Goal: Transaction & Acquisition: Book appointment/travel/reservation

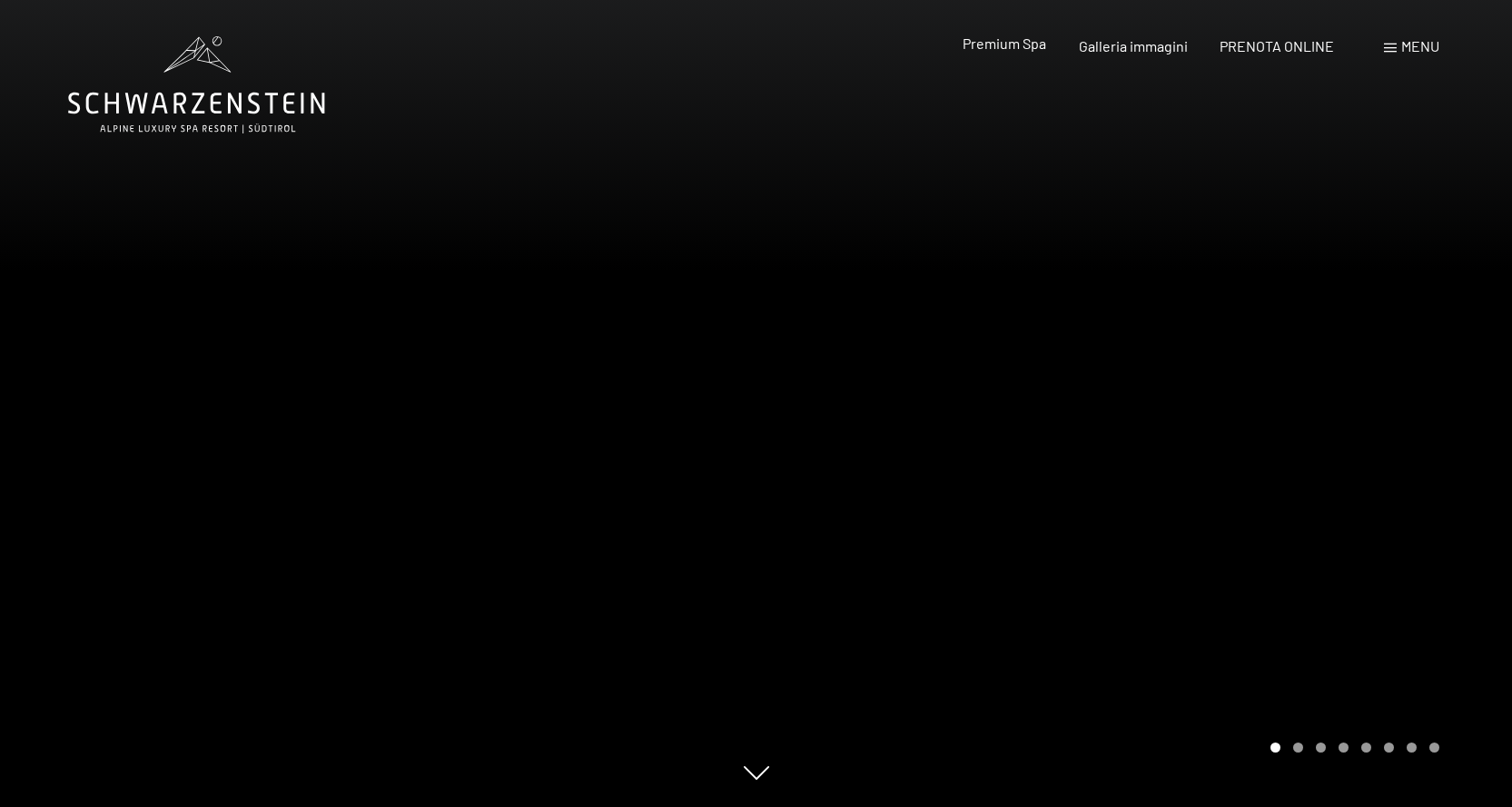
click at [996, 38] on span "Premium Spa" at bounding box center [1004, 43] width 84 height 17
click at [1026, 48] on span "Premium Spa" at bounding box center [1004, 43] width 84 height 17
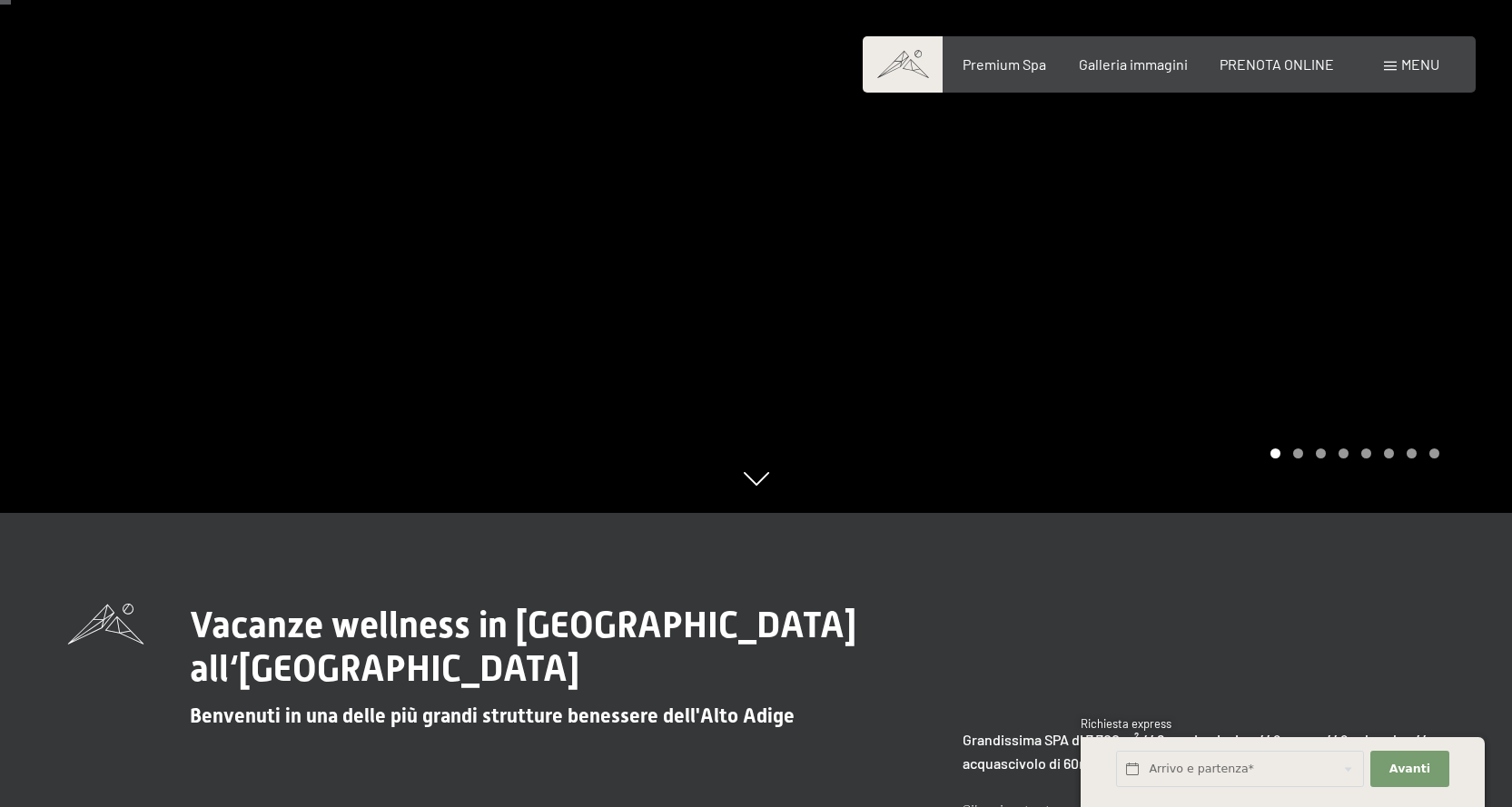
scroll to position [90, 0]
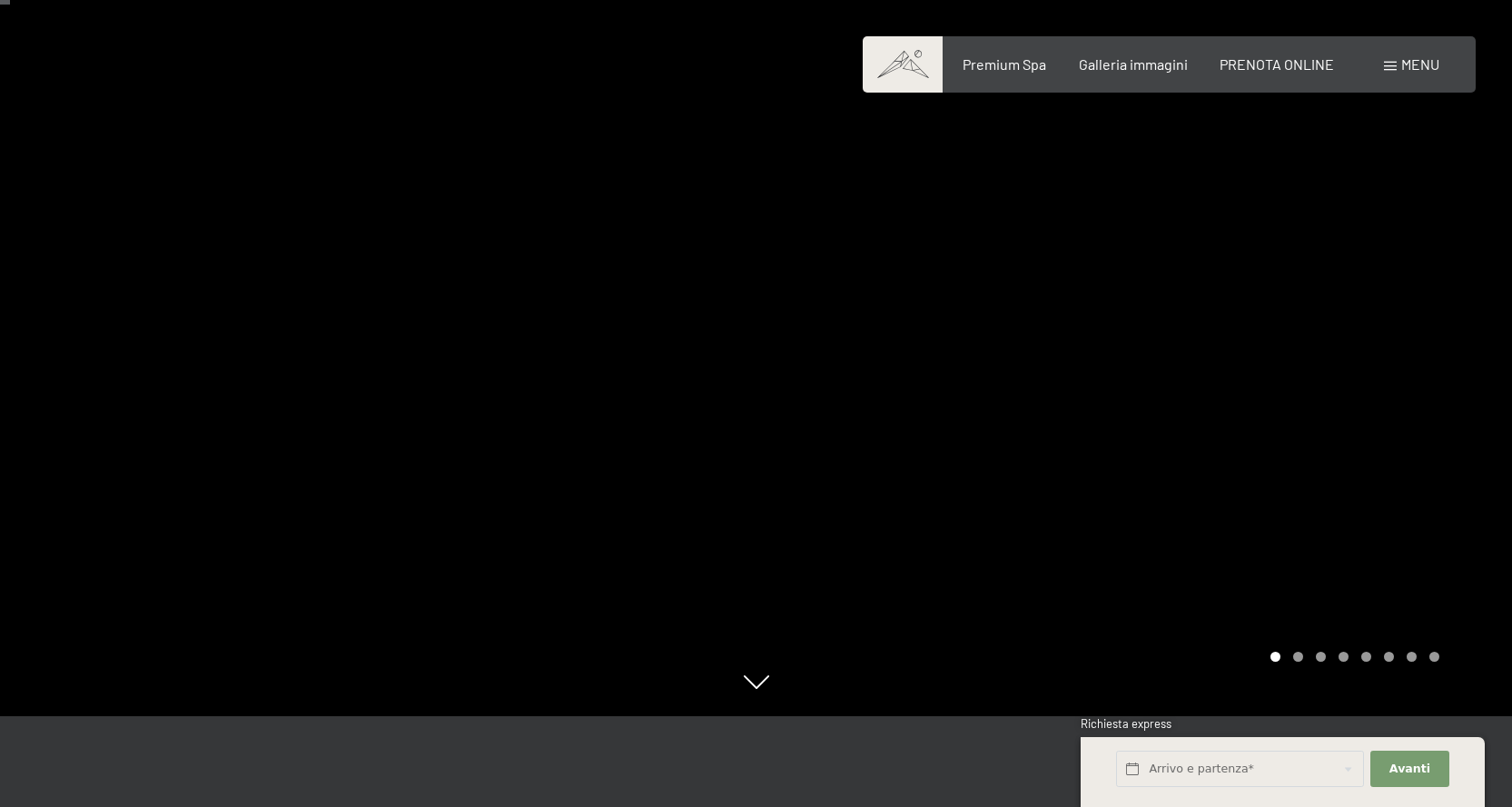
click at [1417, 306] on div at bounding box center [1134, 313] width 756 height 807
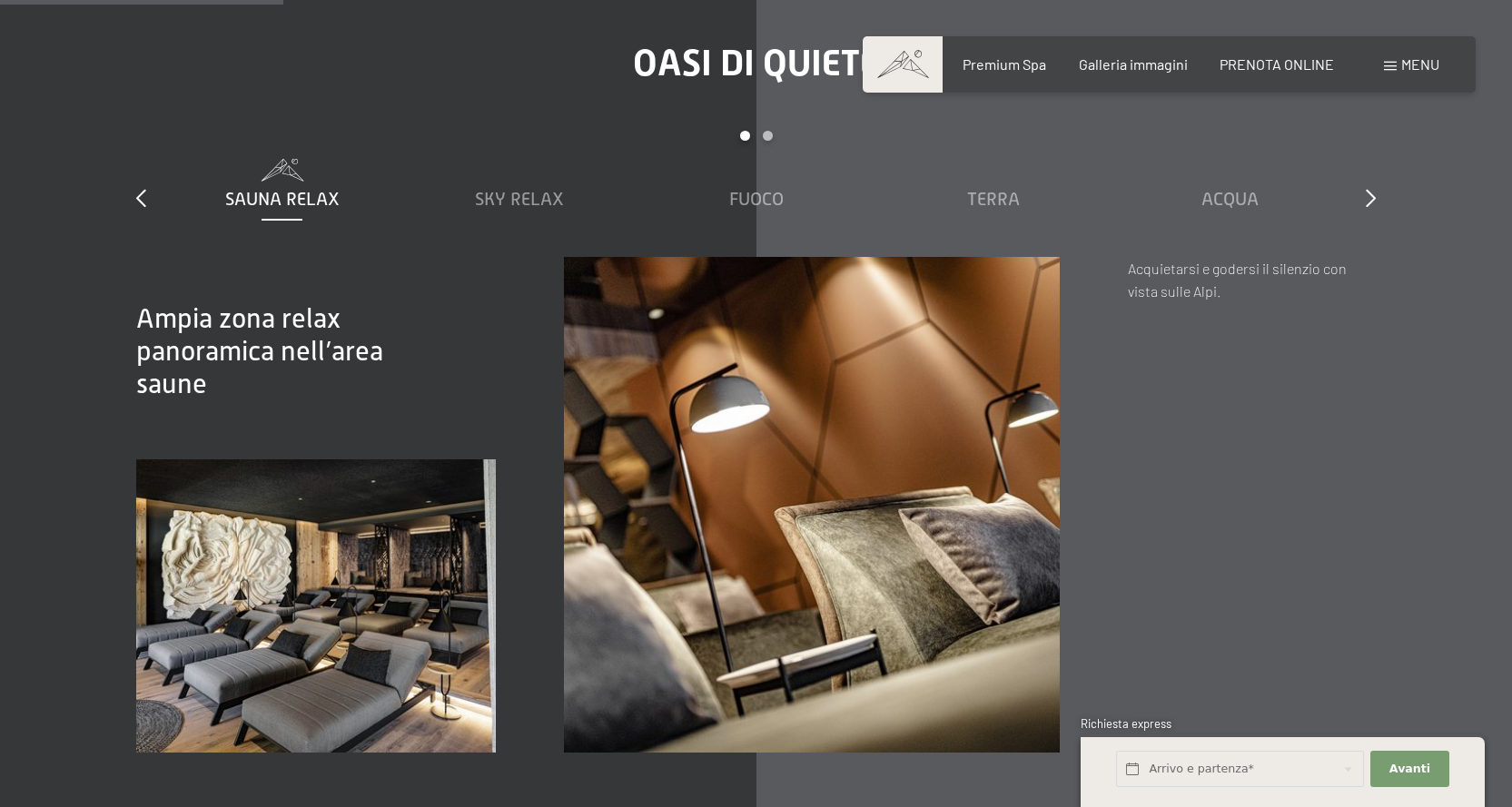
scroll to position [2724, 0]
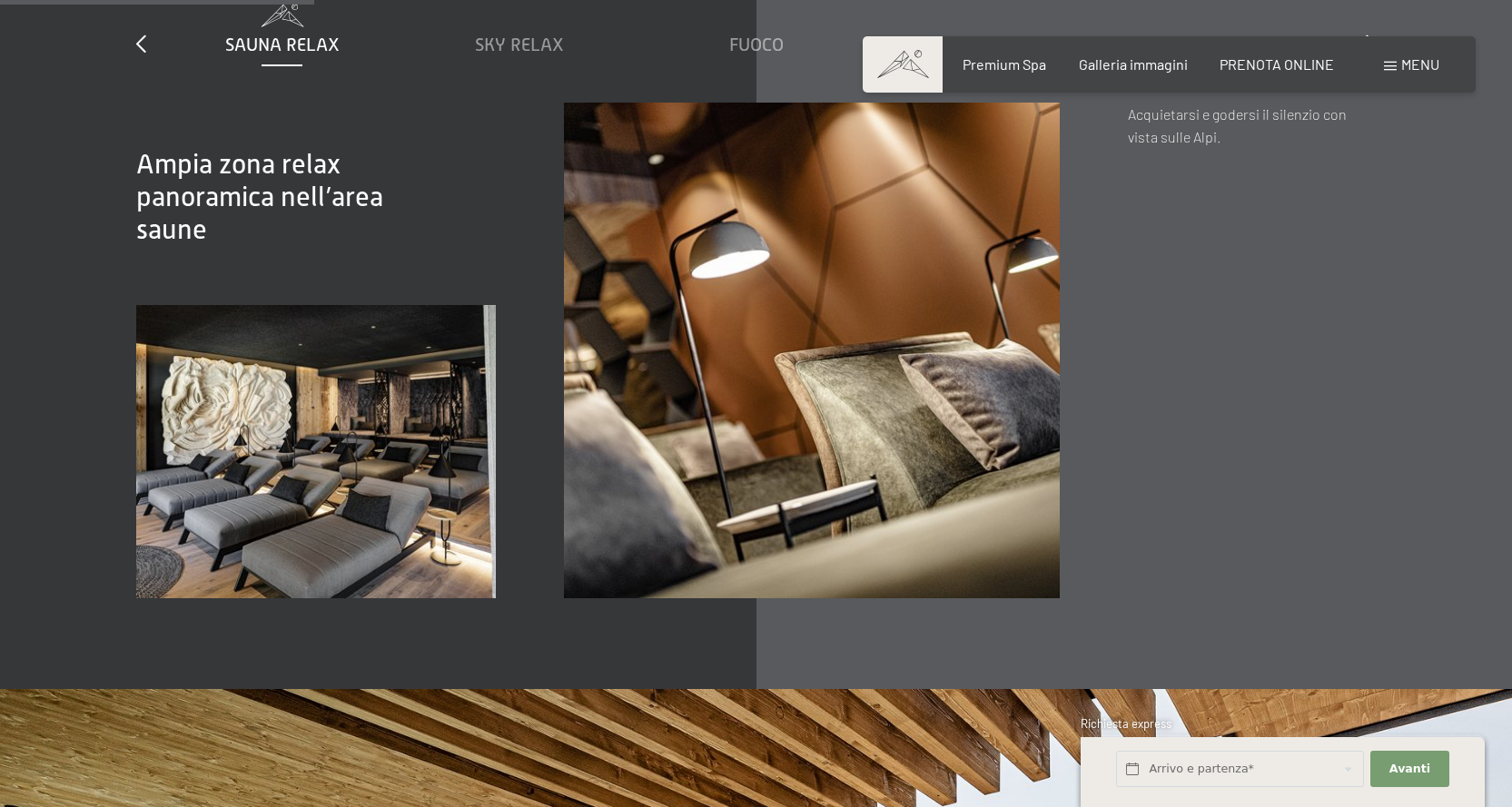
click at [1394, 63] on span at bounding box center [1390, 65] width 12 height 9
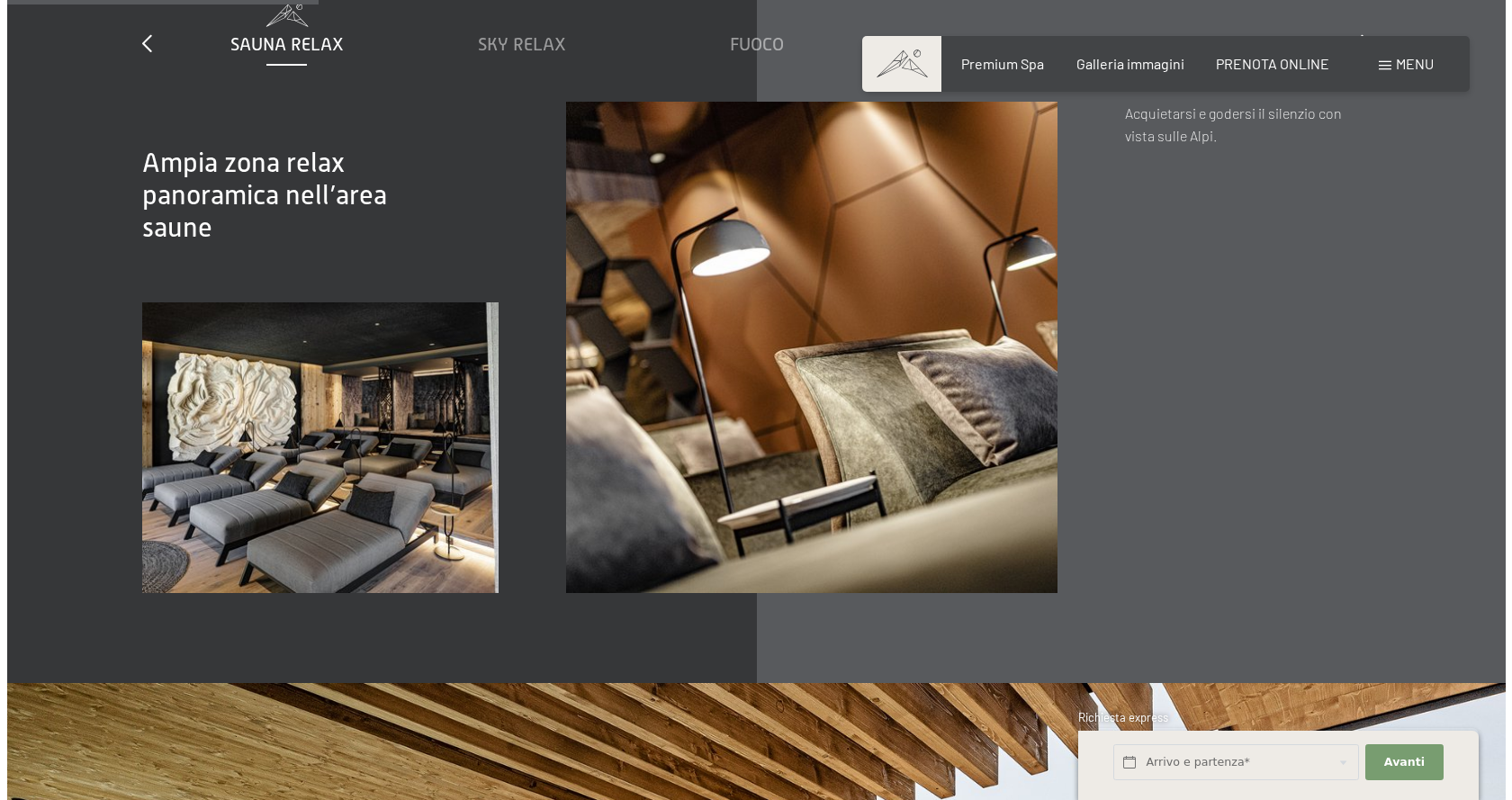
scroll to position [2710, 0]
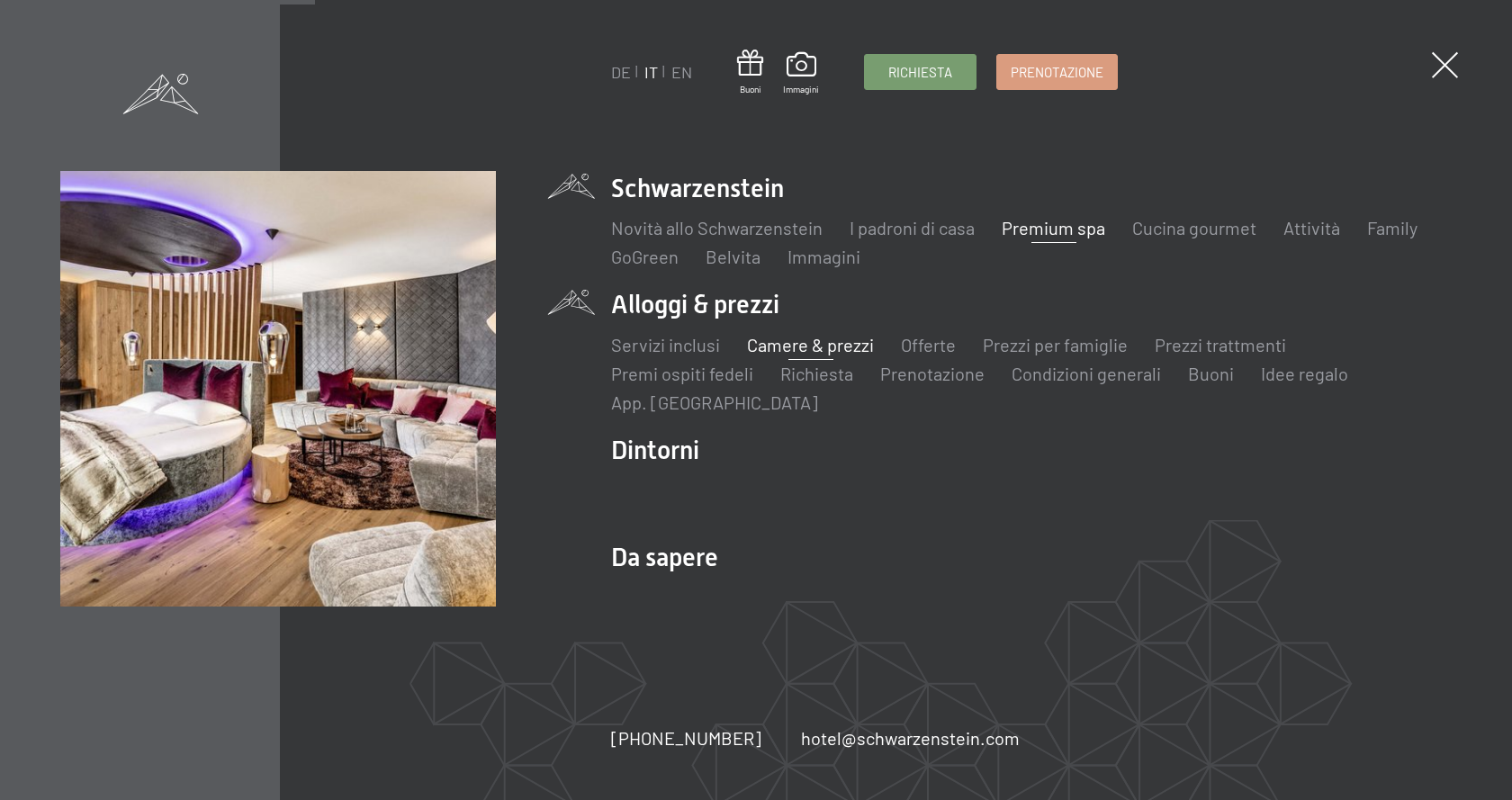
click at [792, 340] on link "Camere & prezzi" at bounding box center [809, 345] width 127 height 22
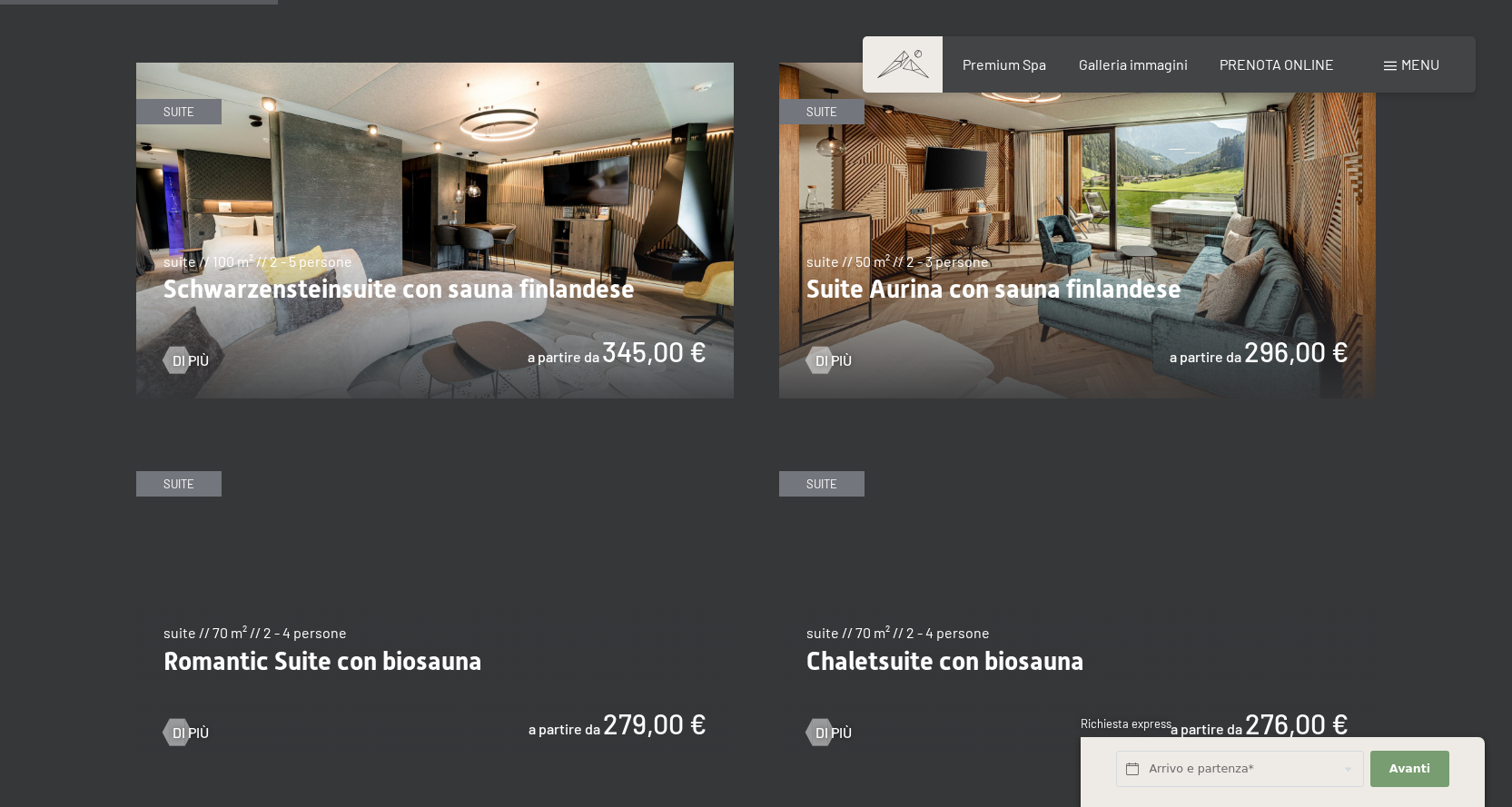
scroll to position [908, 0]
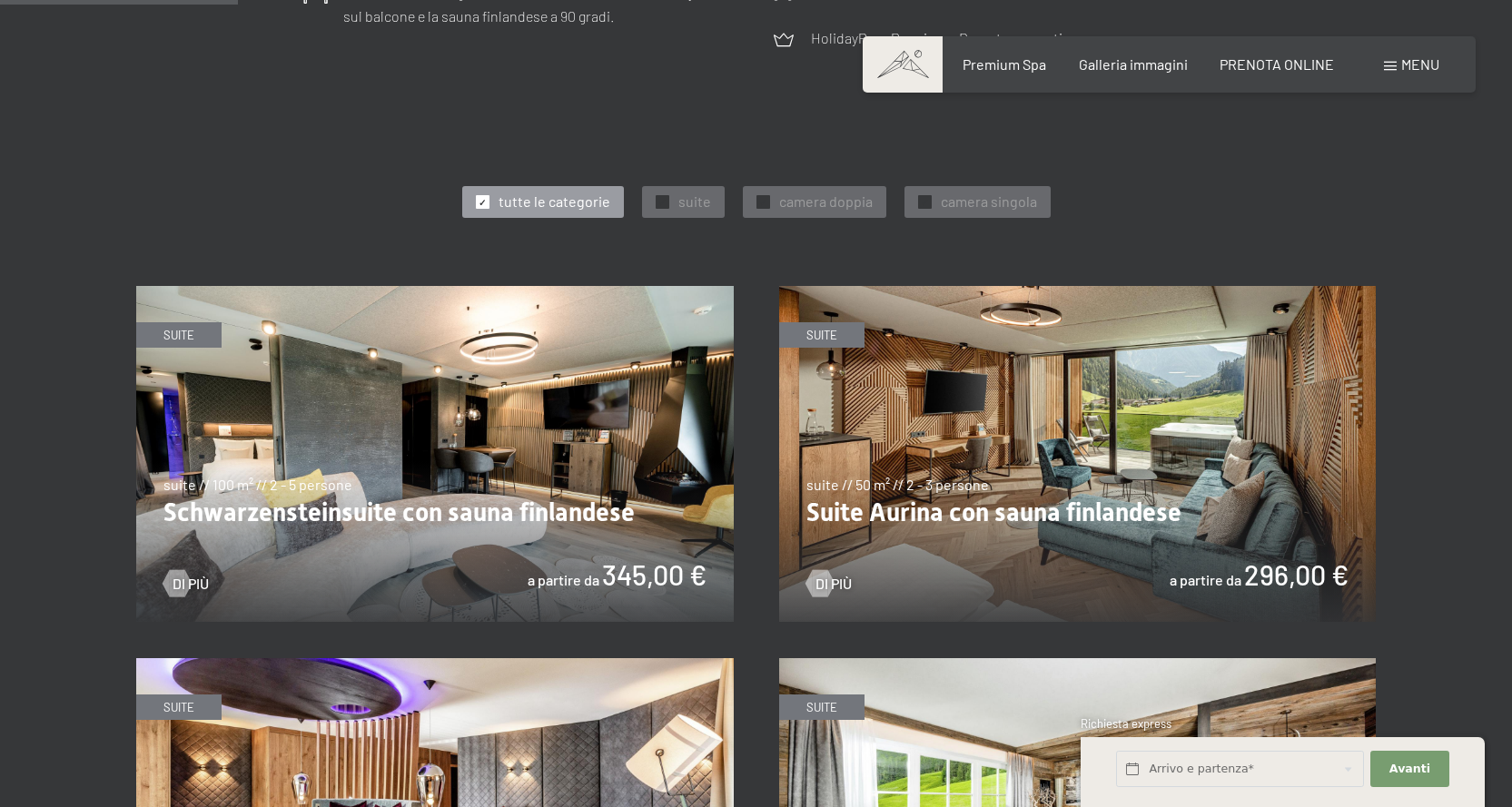
click img
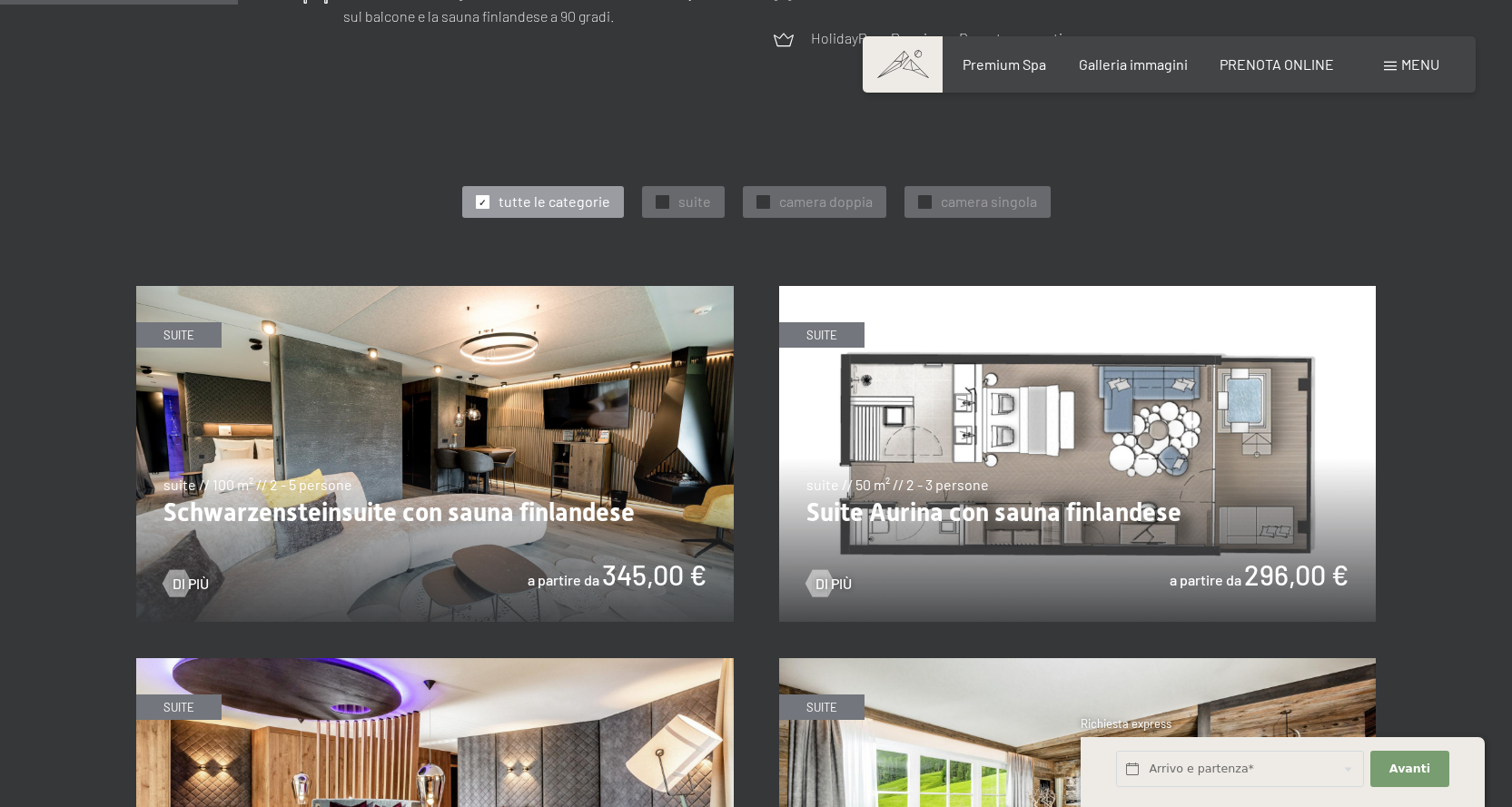
click img
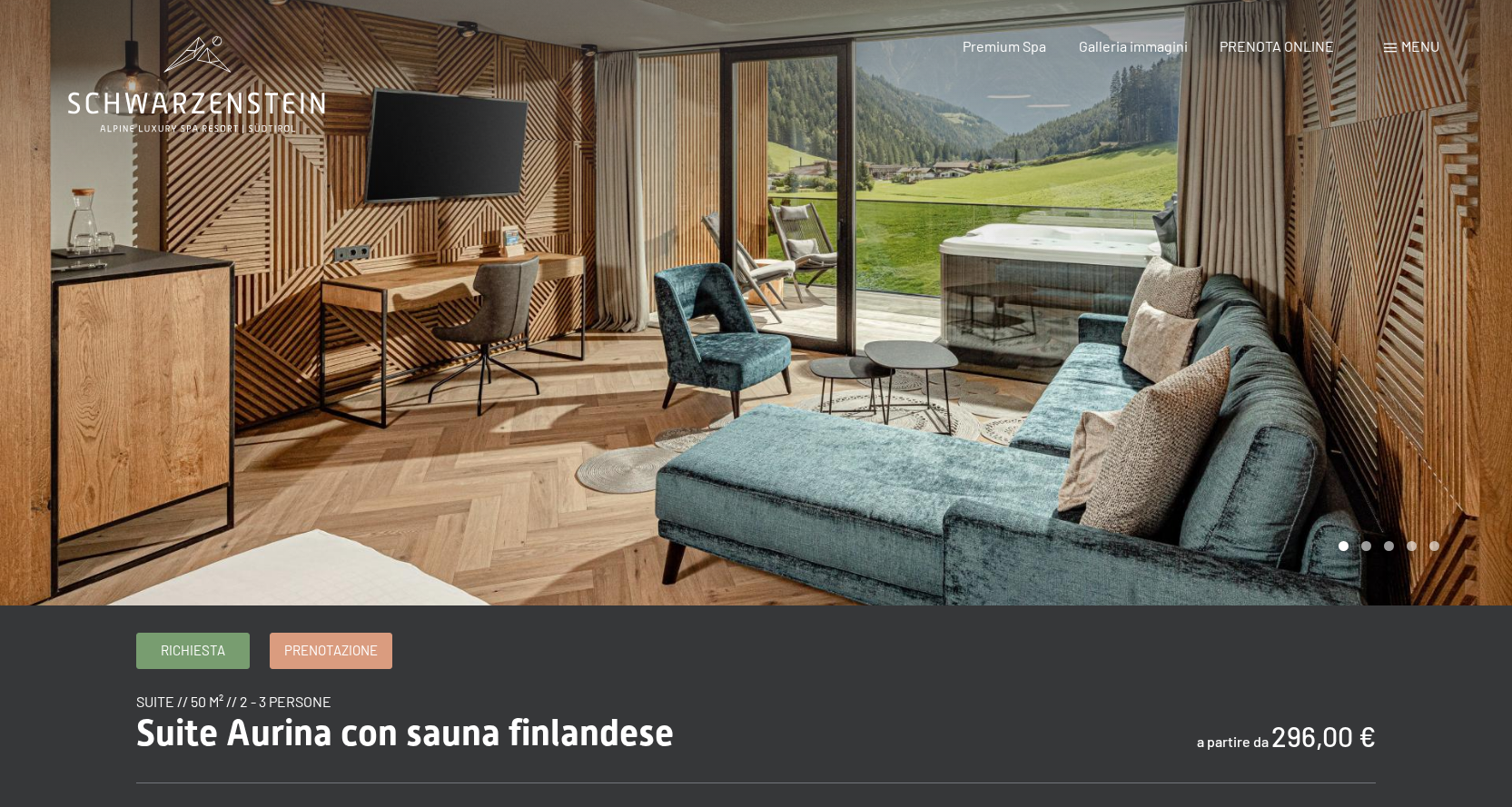
click at [1356, 419] on div at bounding box center [1134, 303] width 756 height 605
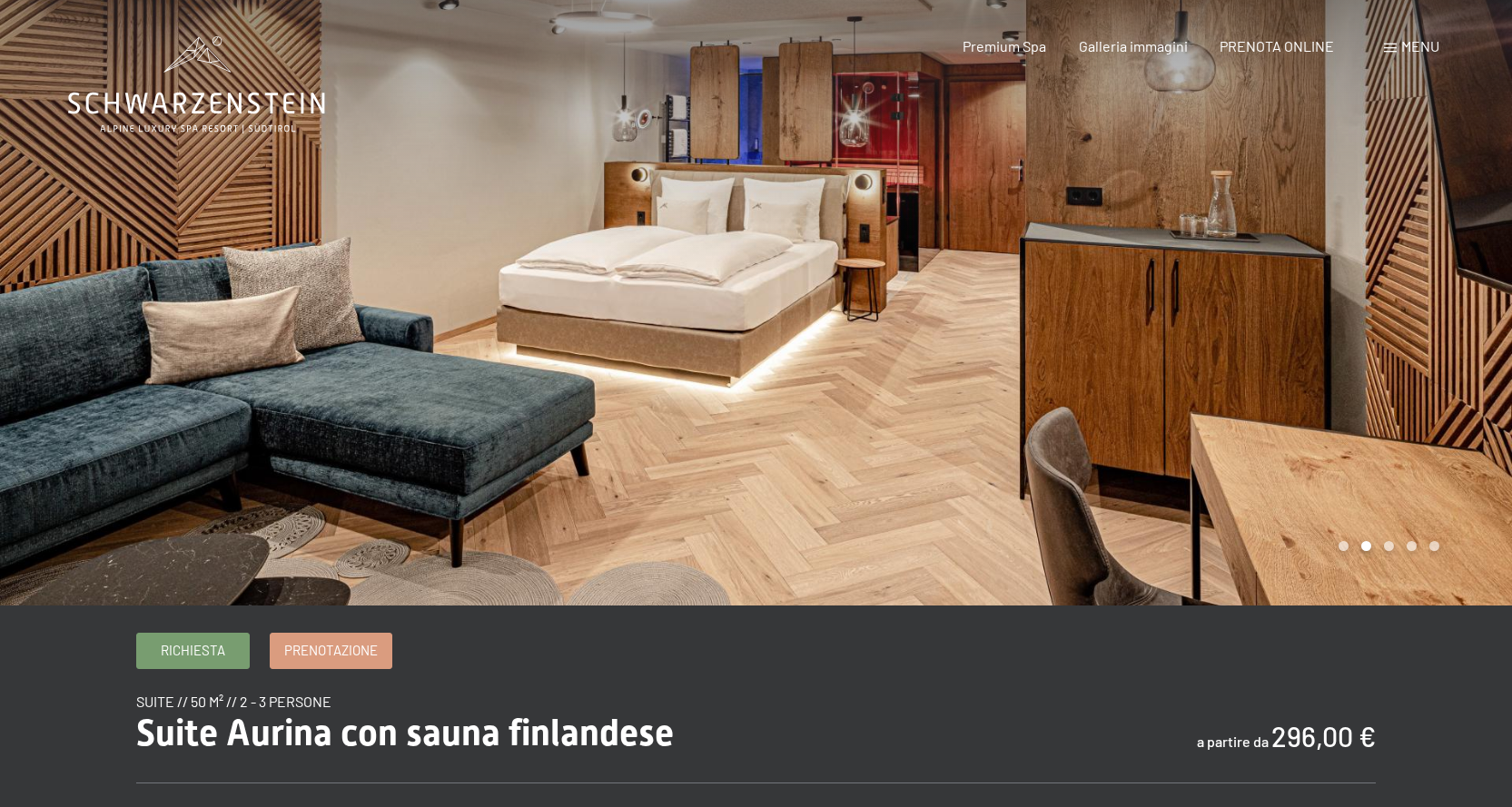
click at [1385, 399] on div at bounding box center [1134, 303] width 756 height 605
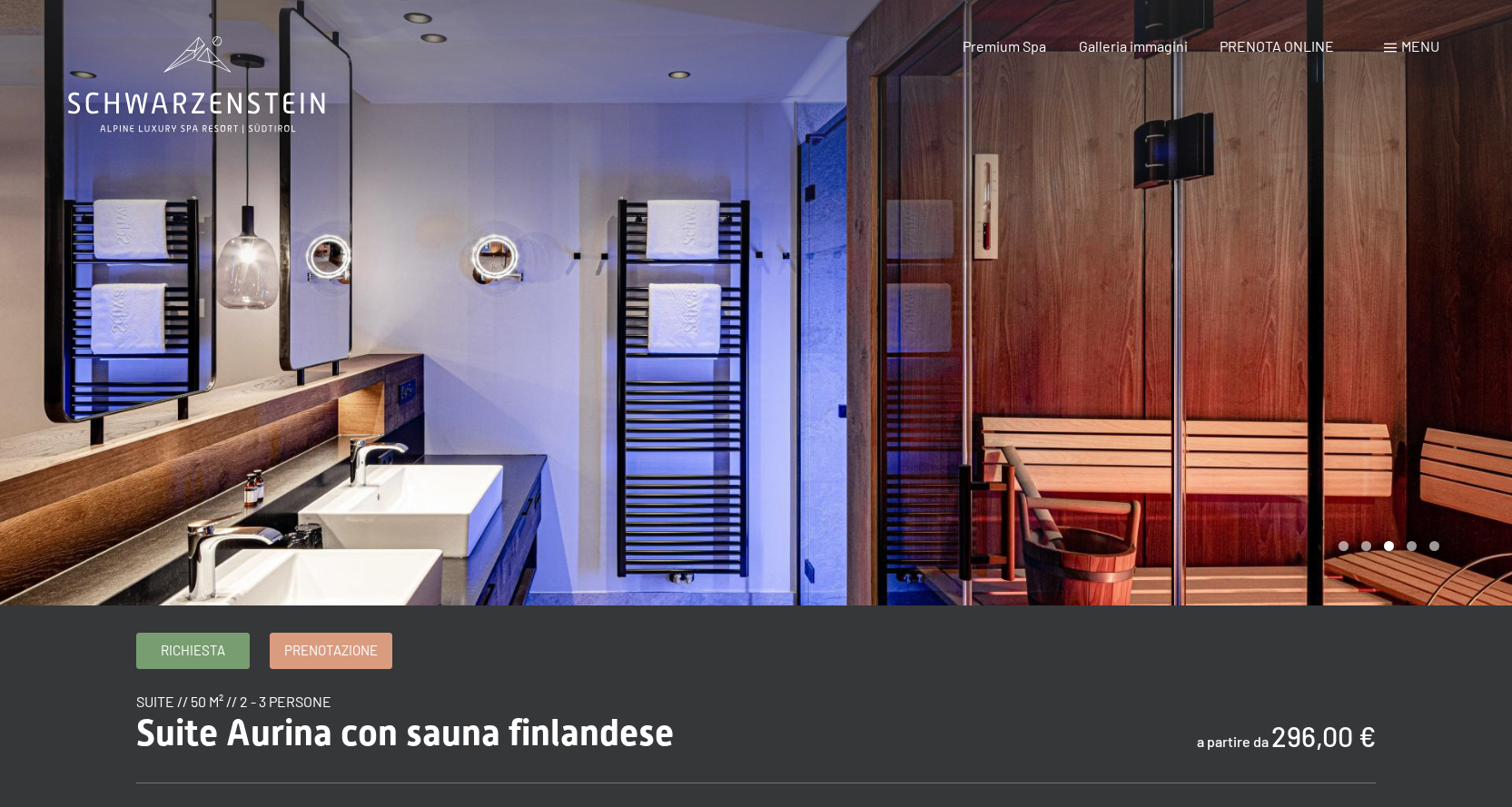
click at [1385, 399] on div at bounding box center [1134, 303] width 756 height 605
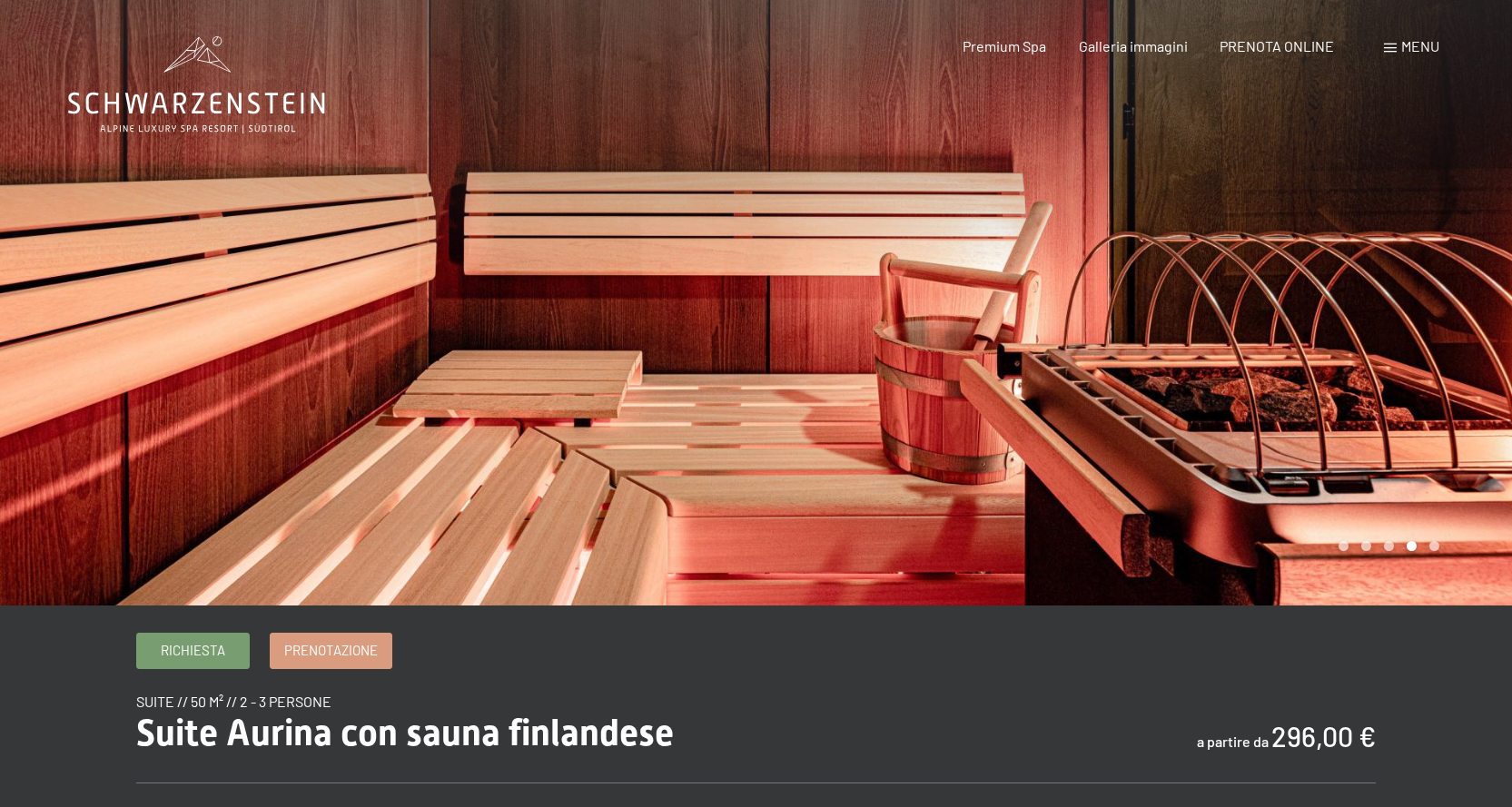
click at [1385, 399] on div at bounding box center [1134, 303] width 756 height 605
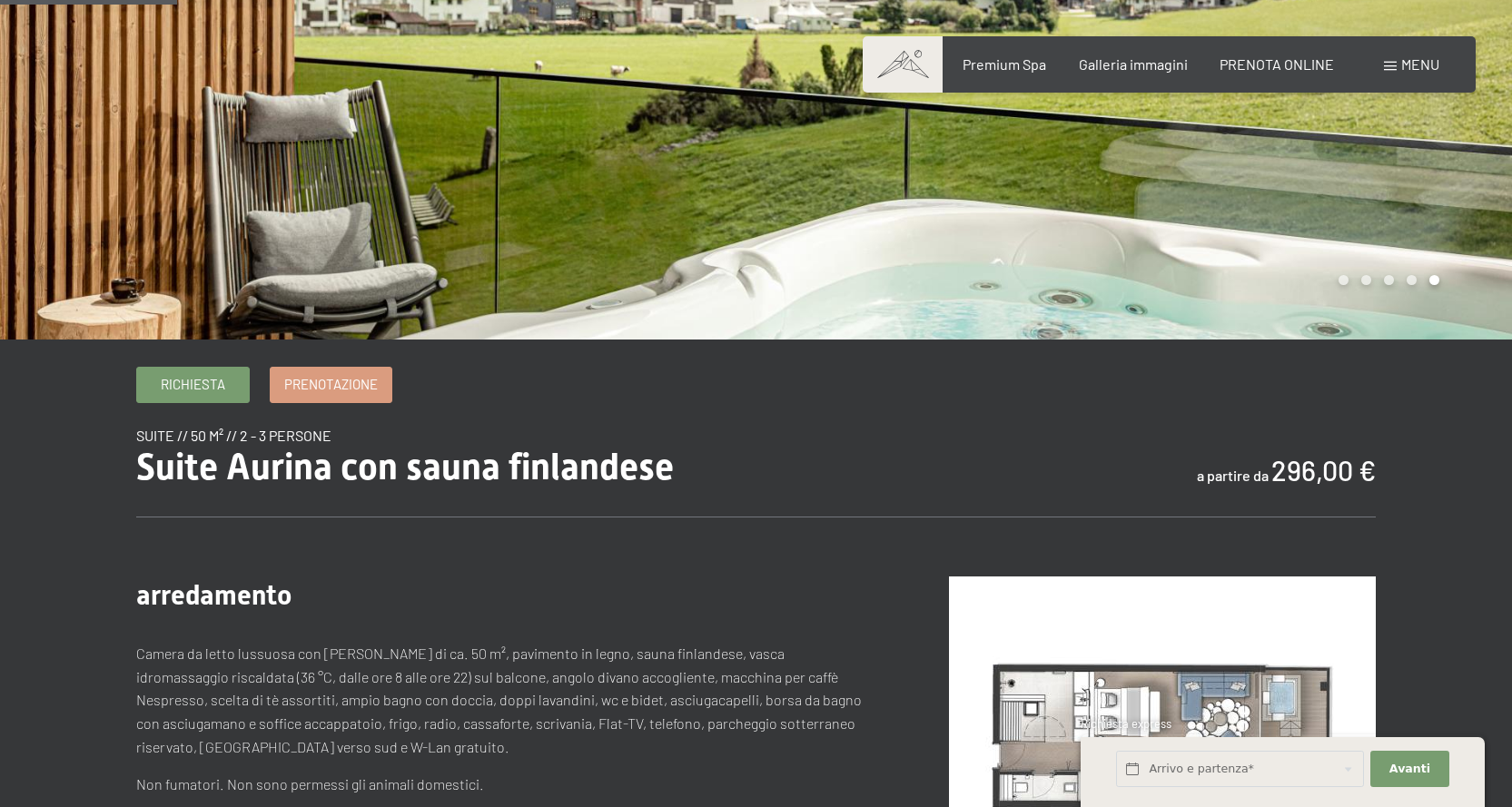
scroll to position [272, 0]
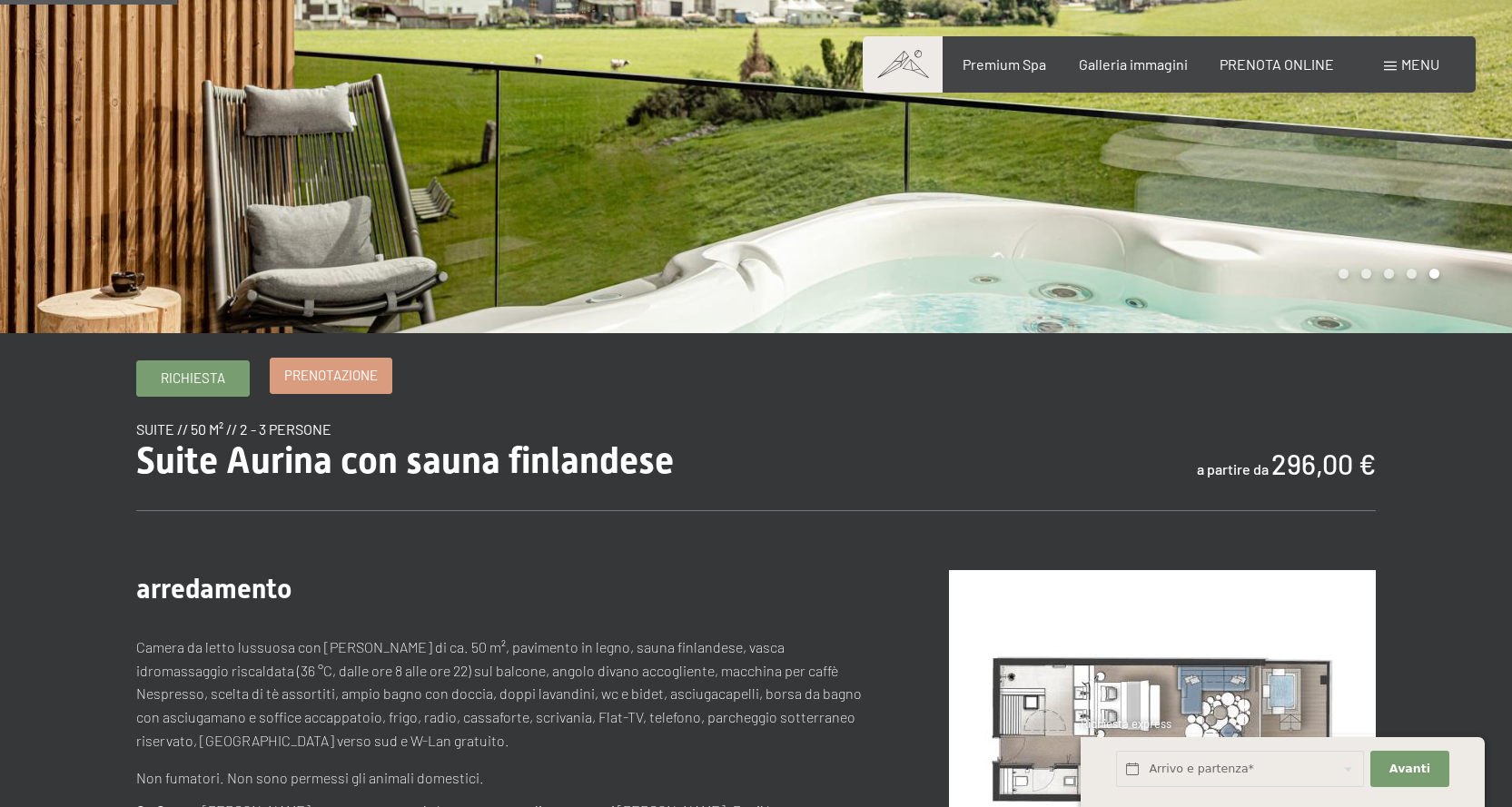
click at [352, 389] on link "Prenotazione" at bounding box center [332, 376] width 121 height 35
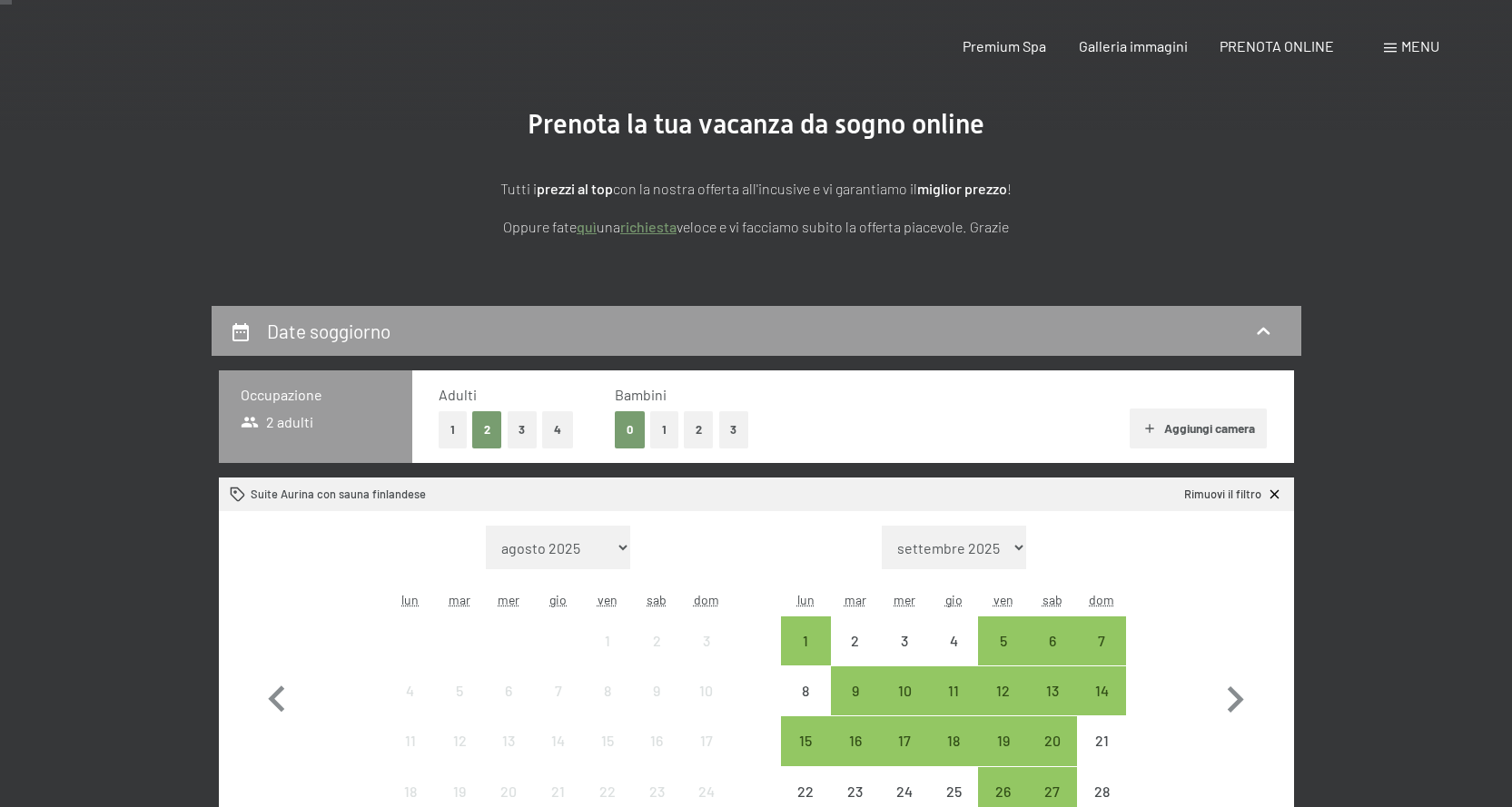
scroll to position [363, 0]
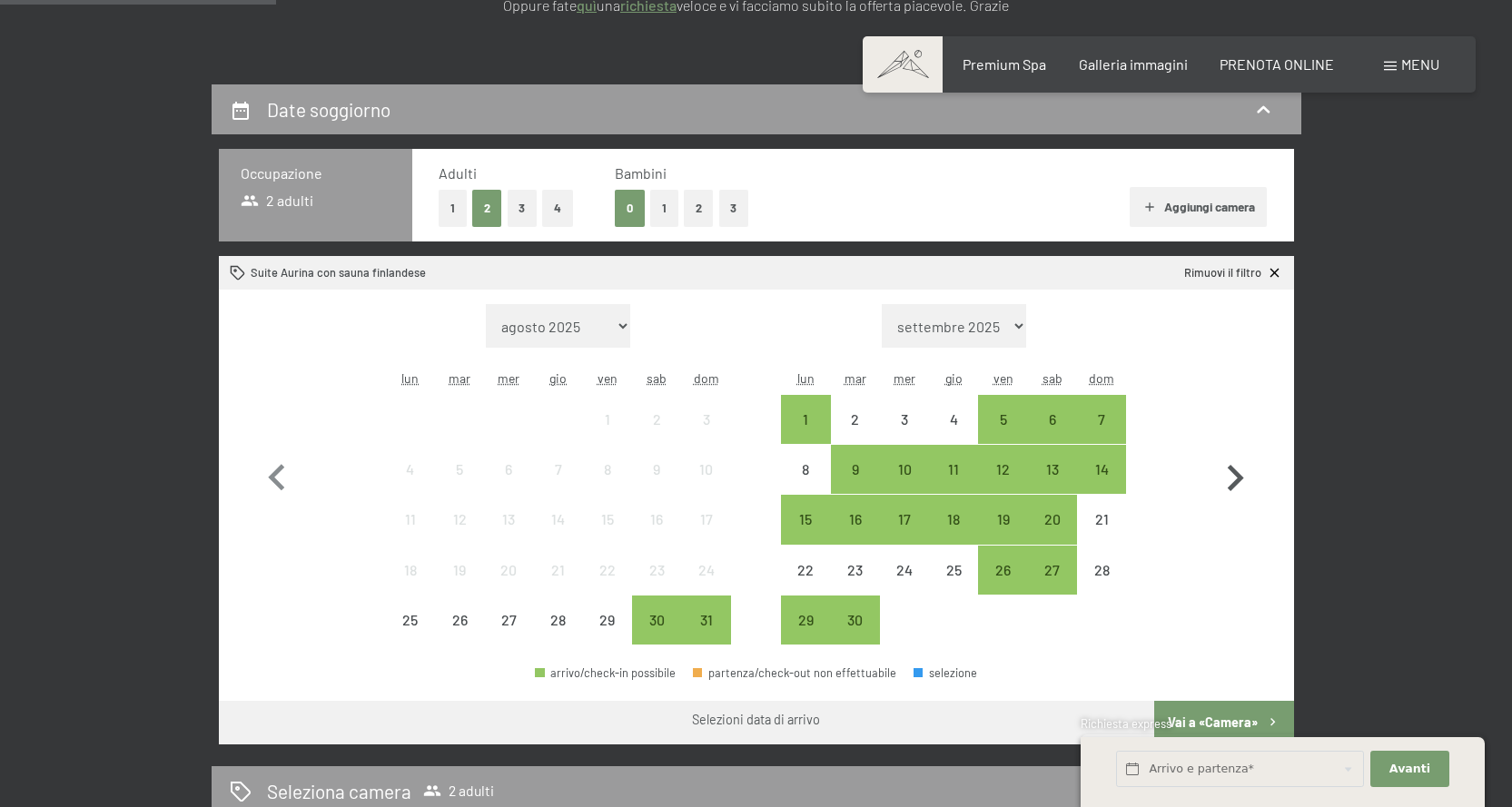
click at [1241, 474] on icon "button" at bounding box center [1235, 478] width 53 height 53
select select "[DATE]"
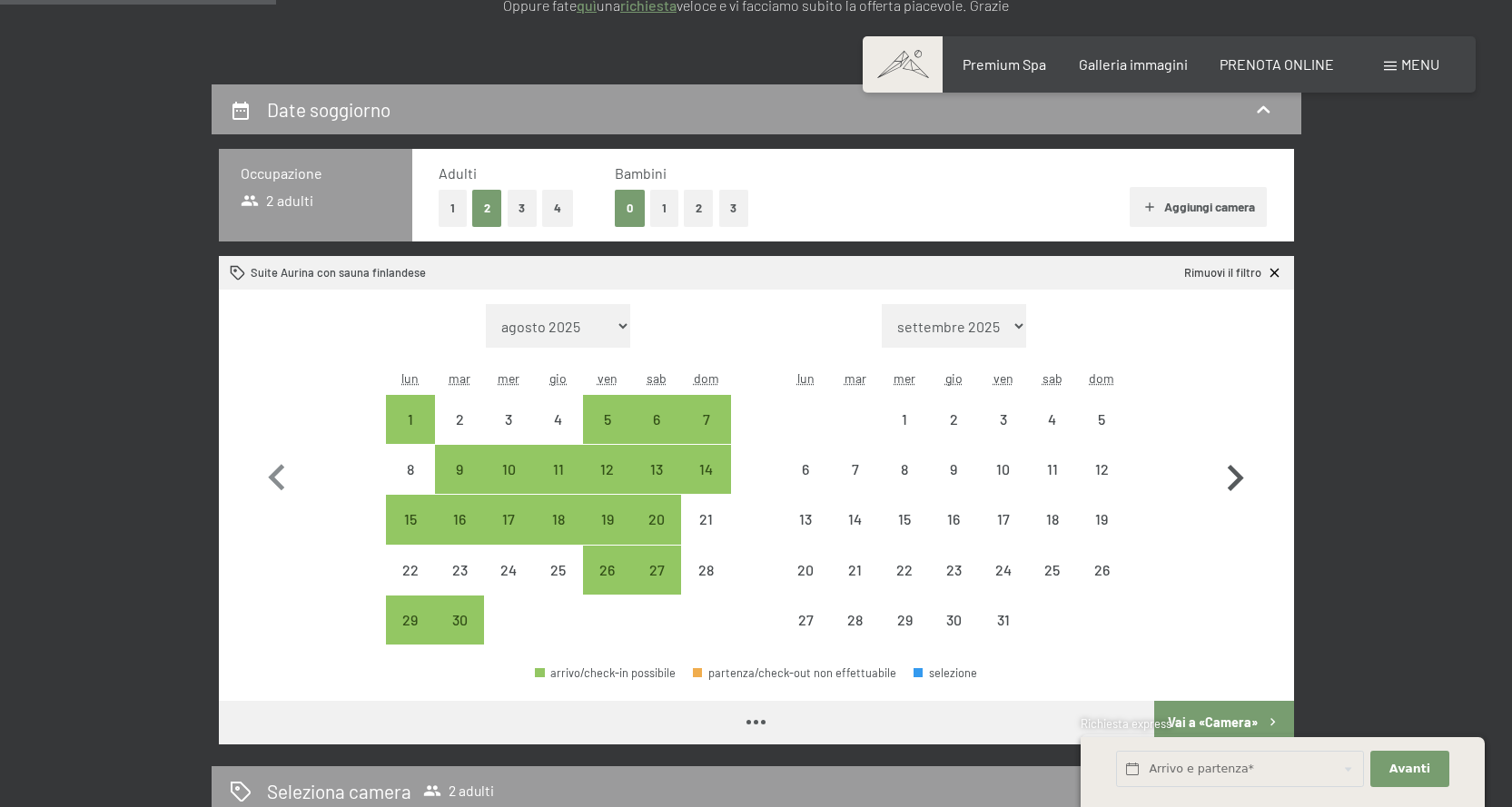
select select "[DATE]"
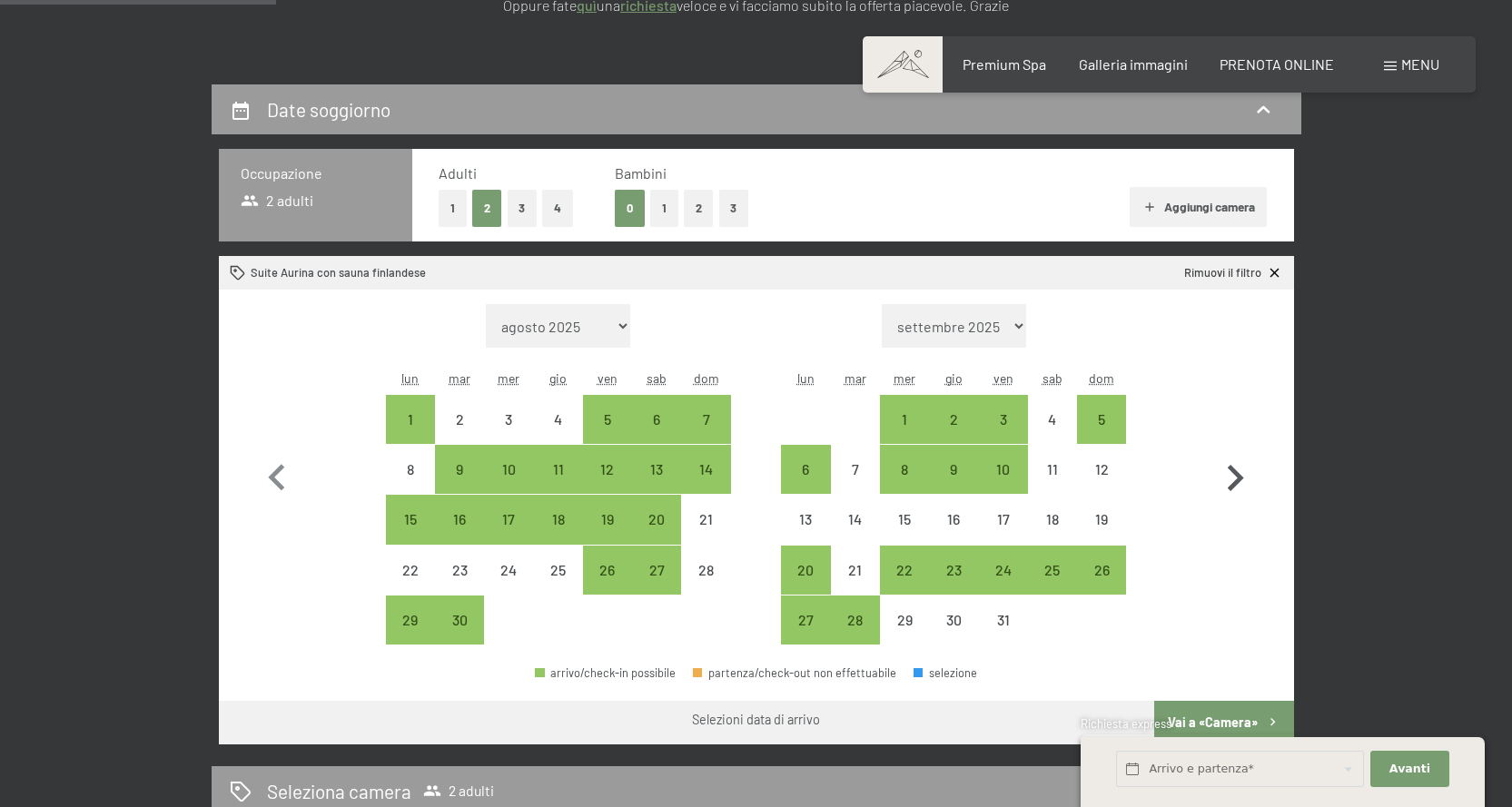
click at [1241, 474] on icon "button" at bounding box center [1235, 478] width 53 height 53
select select "[DATE]"
select select "2025-11-01"
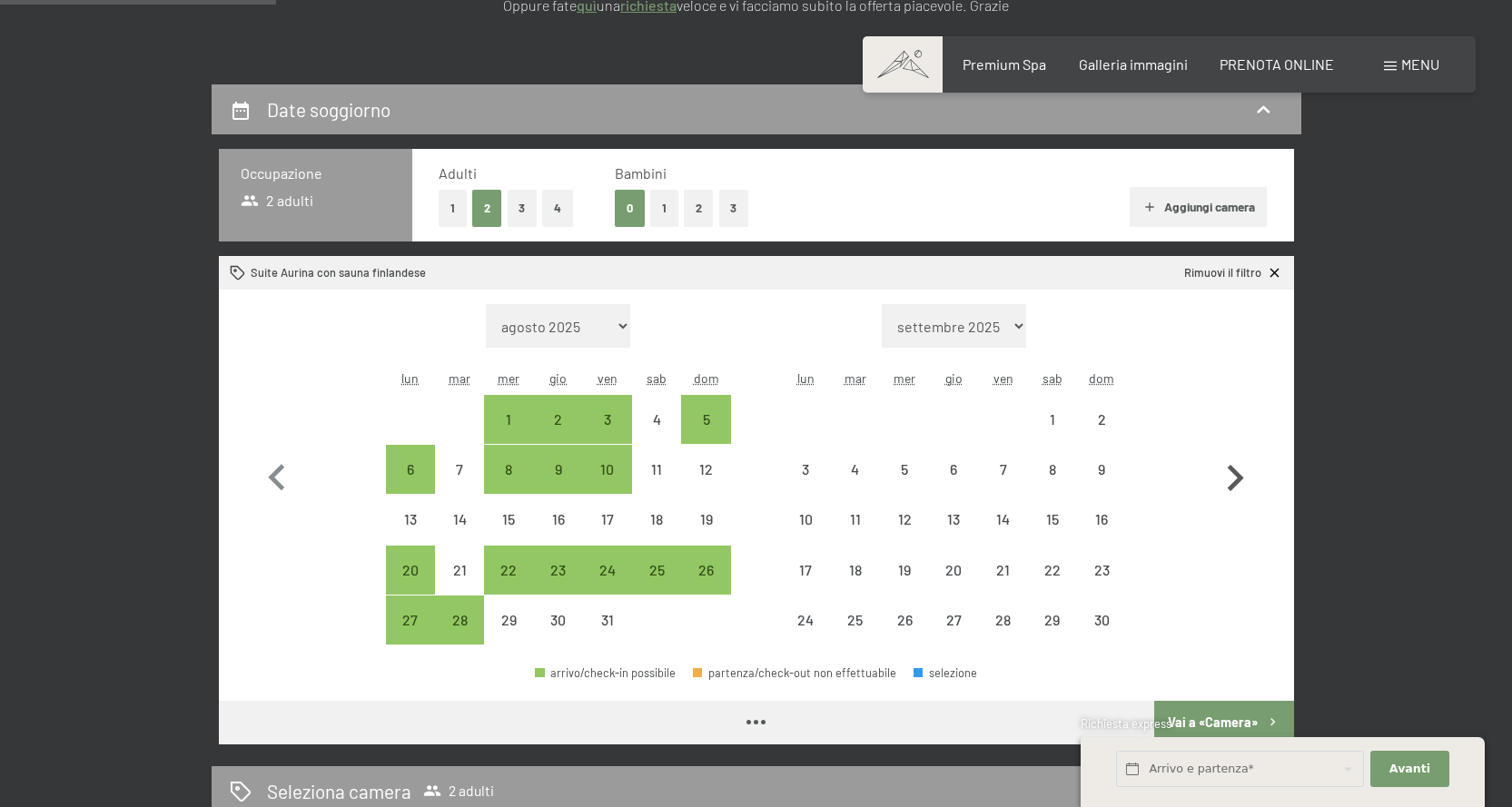
click at [1241, 474] on icon "button" at bounding box center [1235, 478] width 53 height 53
select select "2025-11-01"
select select "2025-12-01"
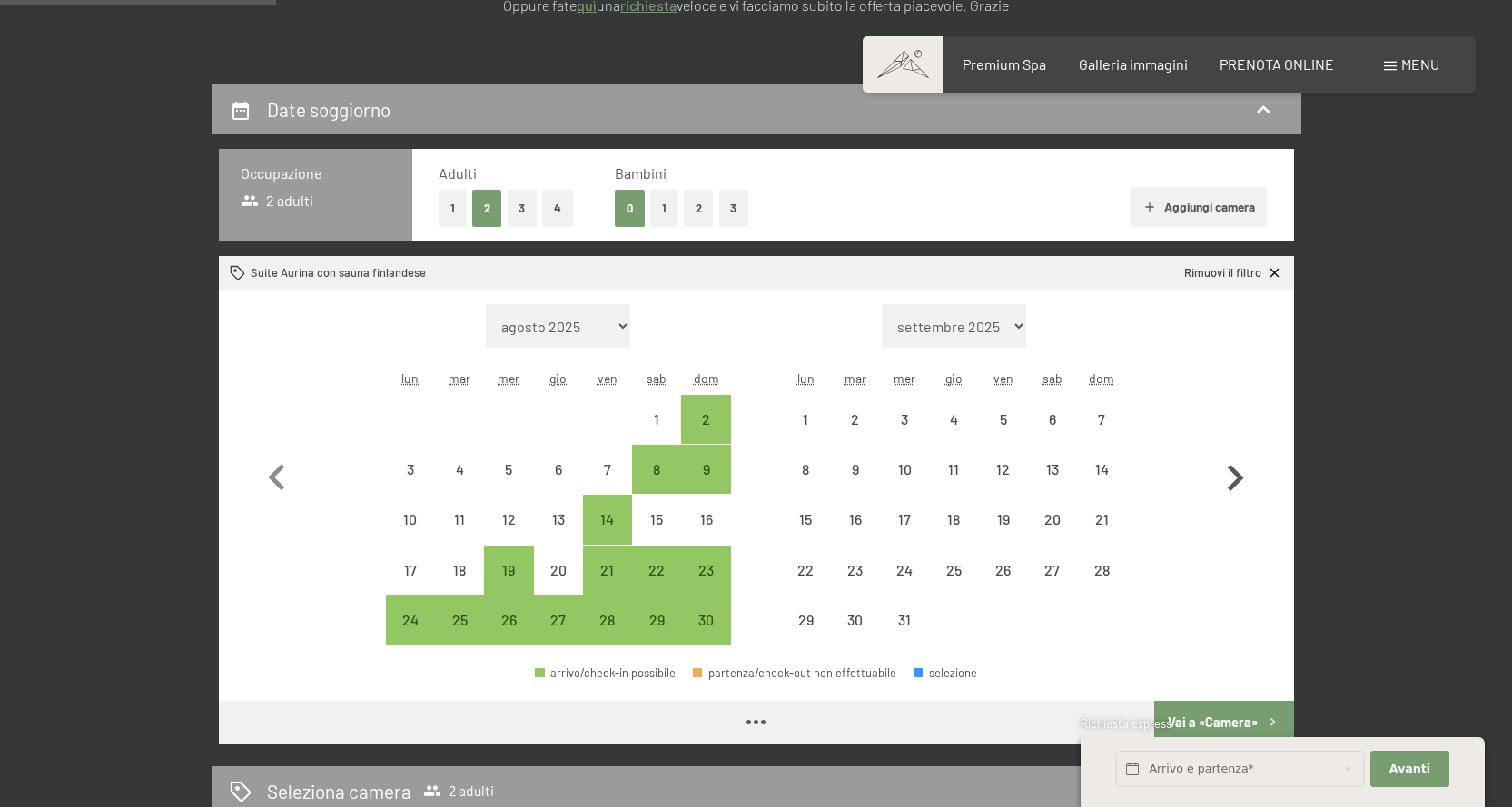
select select "2025-11-01"
select select "2025-12-01"
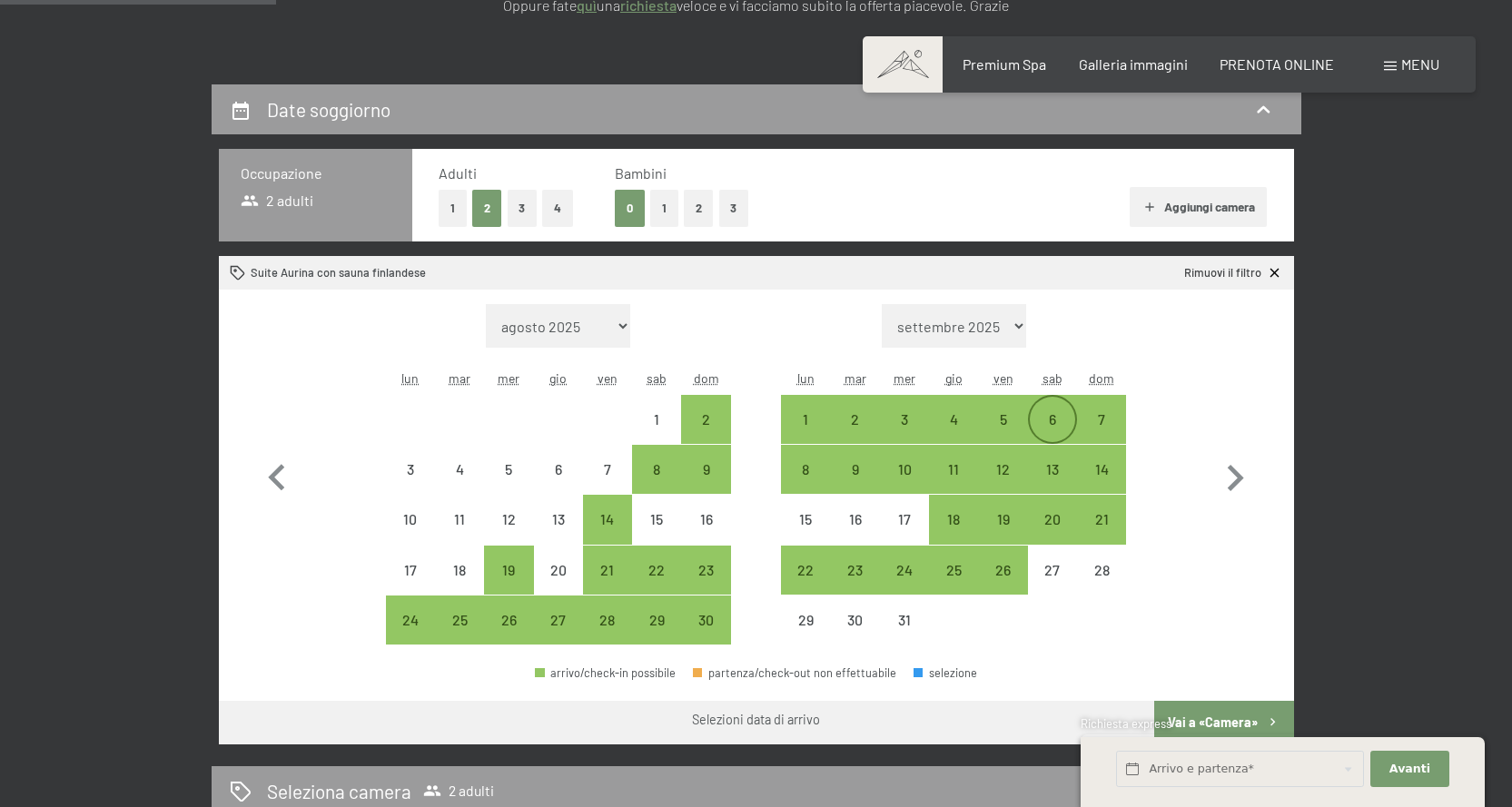
click at [1051, 408] on div "6" at bounding box center [1053, 419] width 45 height 45
select select "2025-11-01"
select select "2025-12-01"
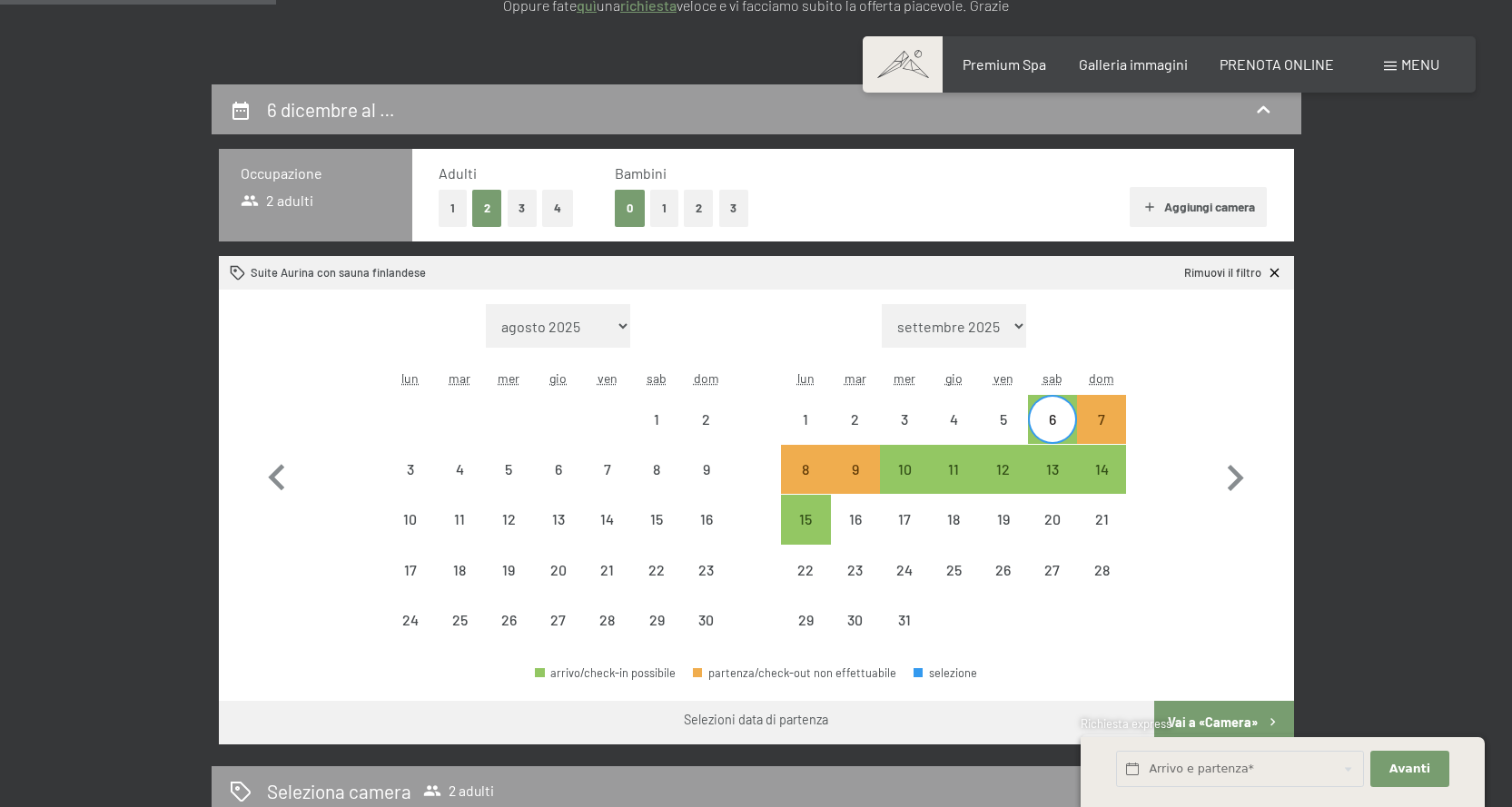
click at [1345, 340] on div "6 dicembre al … Occupazione 2 adulti Adulti 1 2 3 4 Bambini 0 1 2 3 Aggiungi ca…" at bounding box center [756, 695] width 1240 height 1221
click at [994, 418] on div "5" at bounding box center [1003, 434] width 45 height 45
select select "2025-11-01"
select select "2025-12-01"
click at [792, 463] on div "8" at bounding box center [806, 484] width 45 height 45
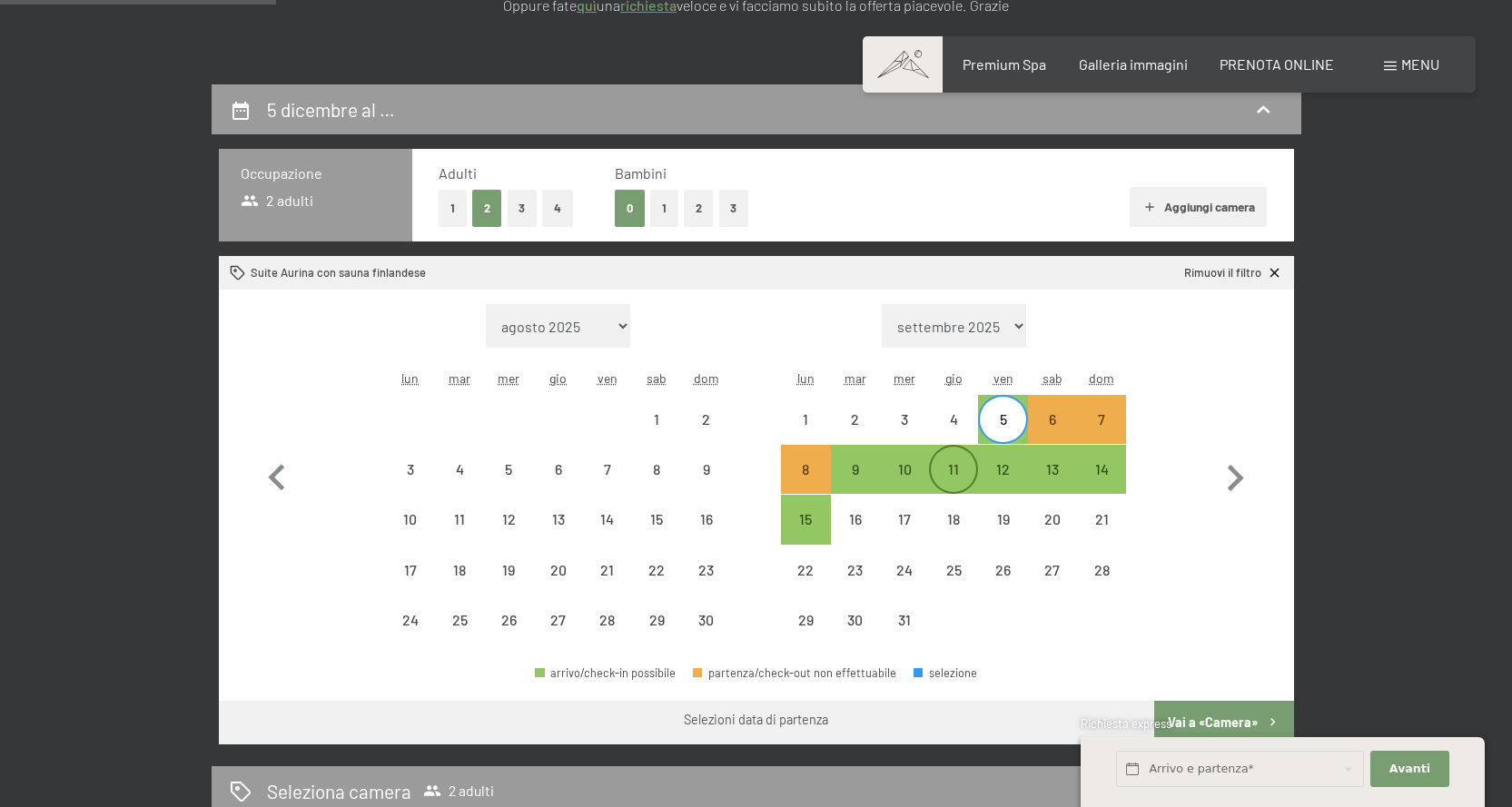
select select "2025-11-01"
select select "2025-12-01"
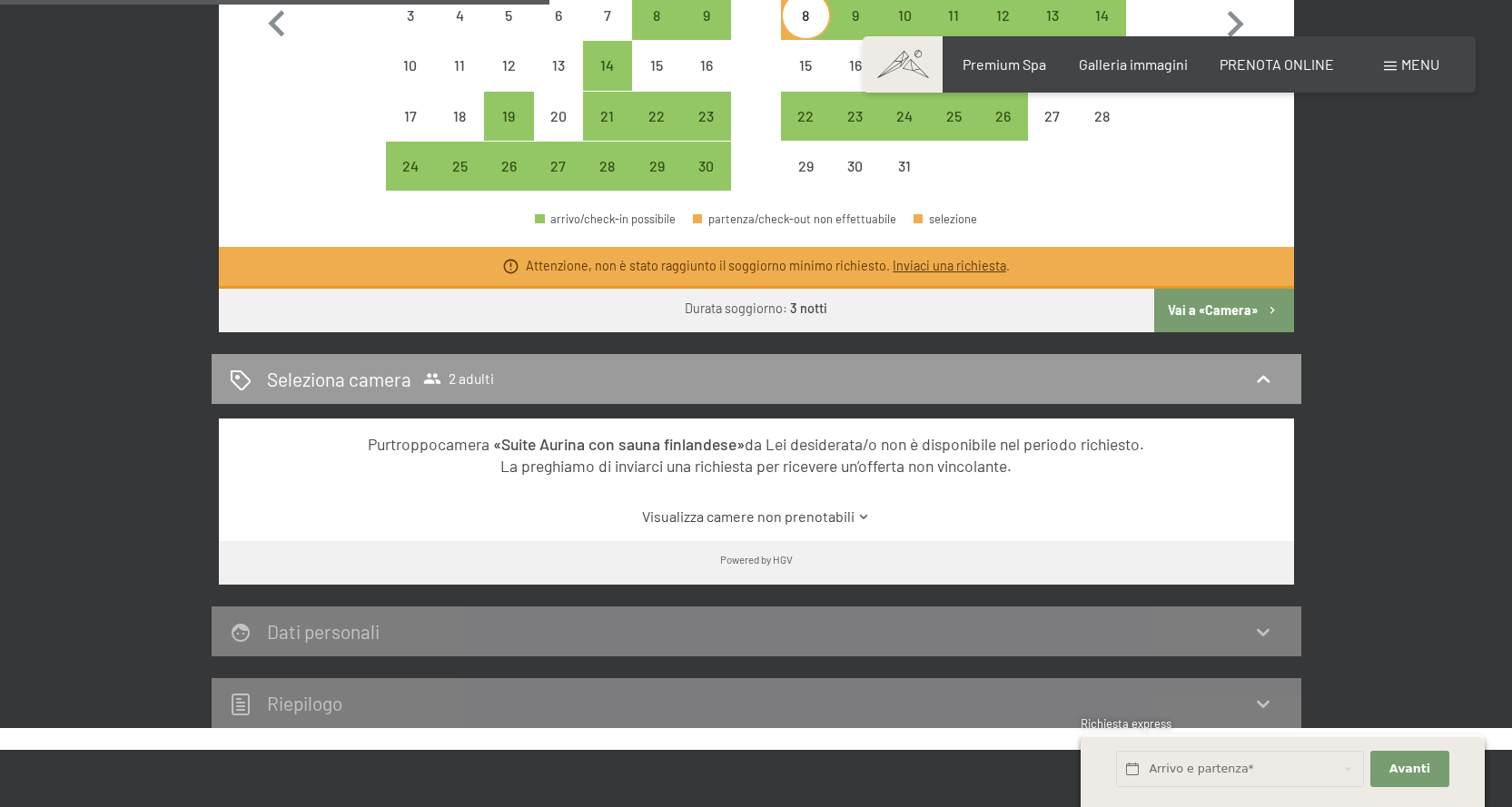
scroll to position [545, 0]
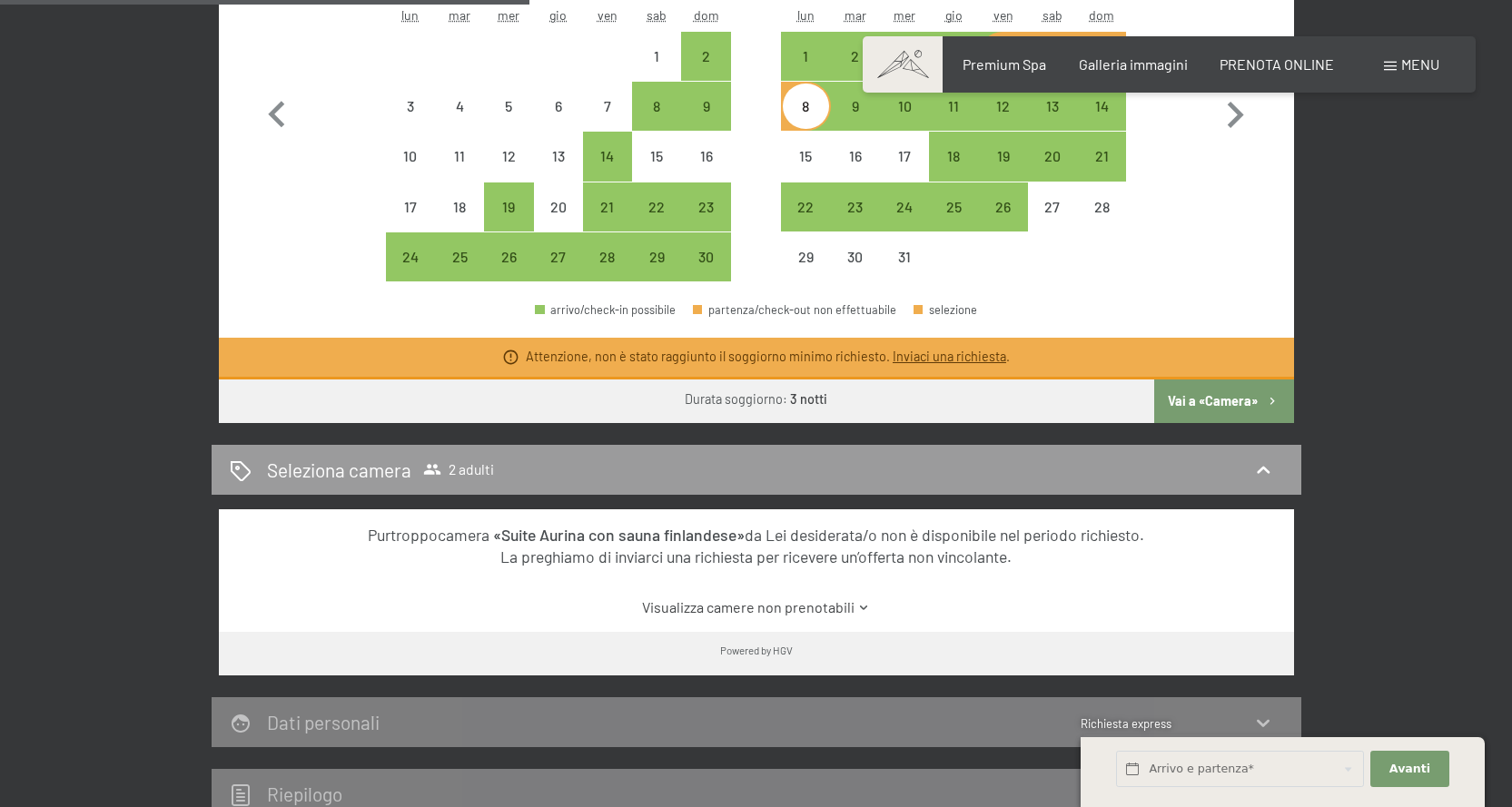
click at [1253, 379] on button "Vai a «Camera»" at bounding box center [1224, 401] width 139 height 43
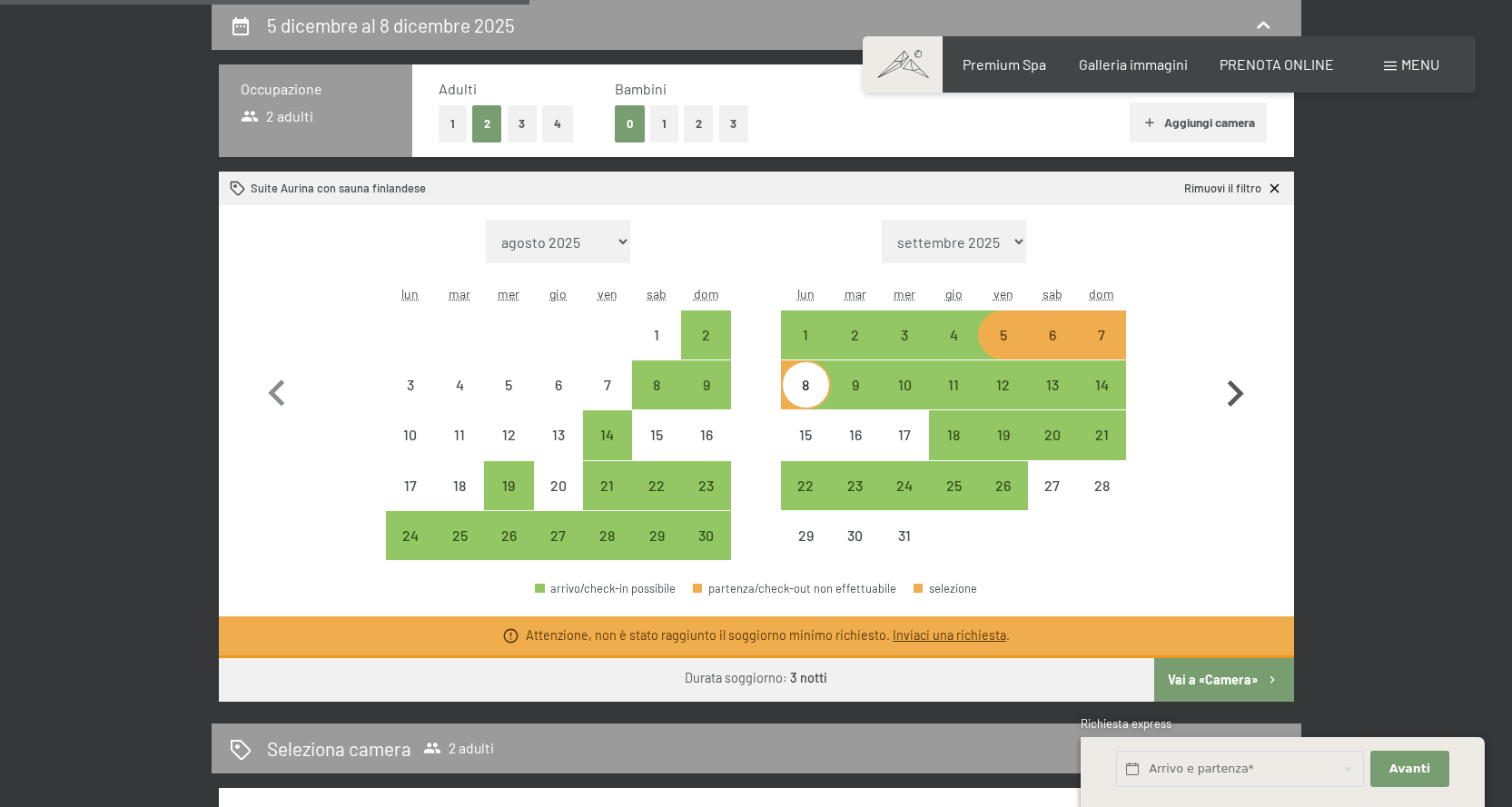
select select "2025-11-01"
select select "2025-12-01"
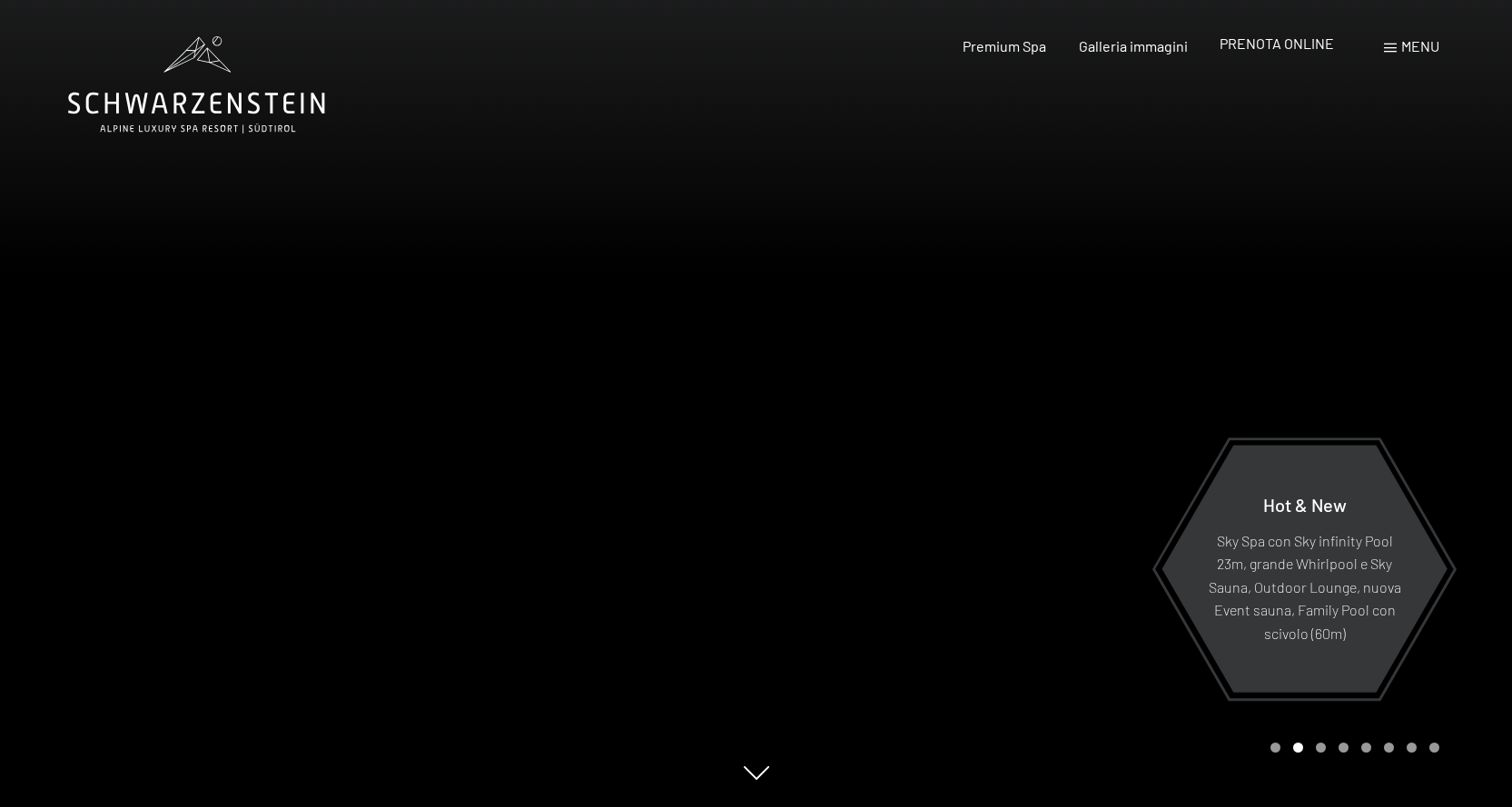
click at [1301, 42] on span "PRENOTA ONLINE" at bounding box center [1277, 43] width 114 height 17
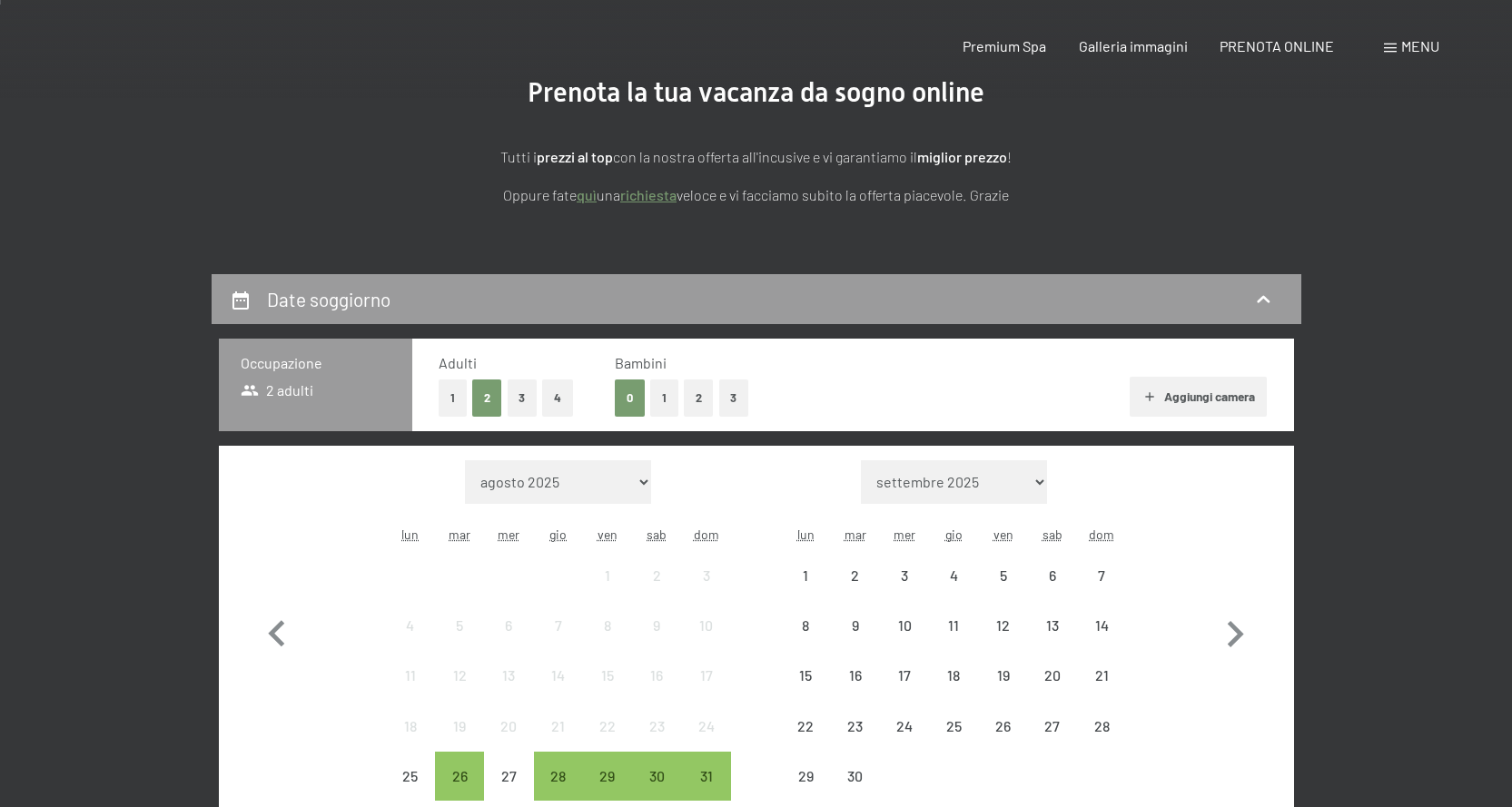
scroll to position [272, 0]
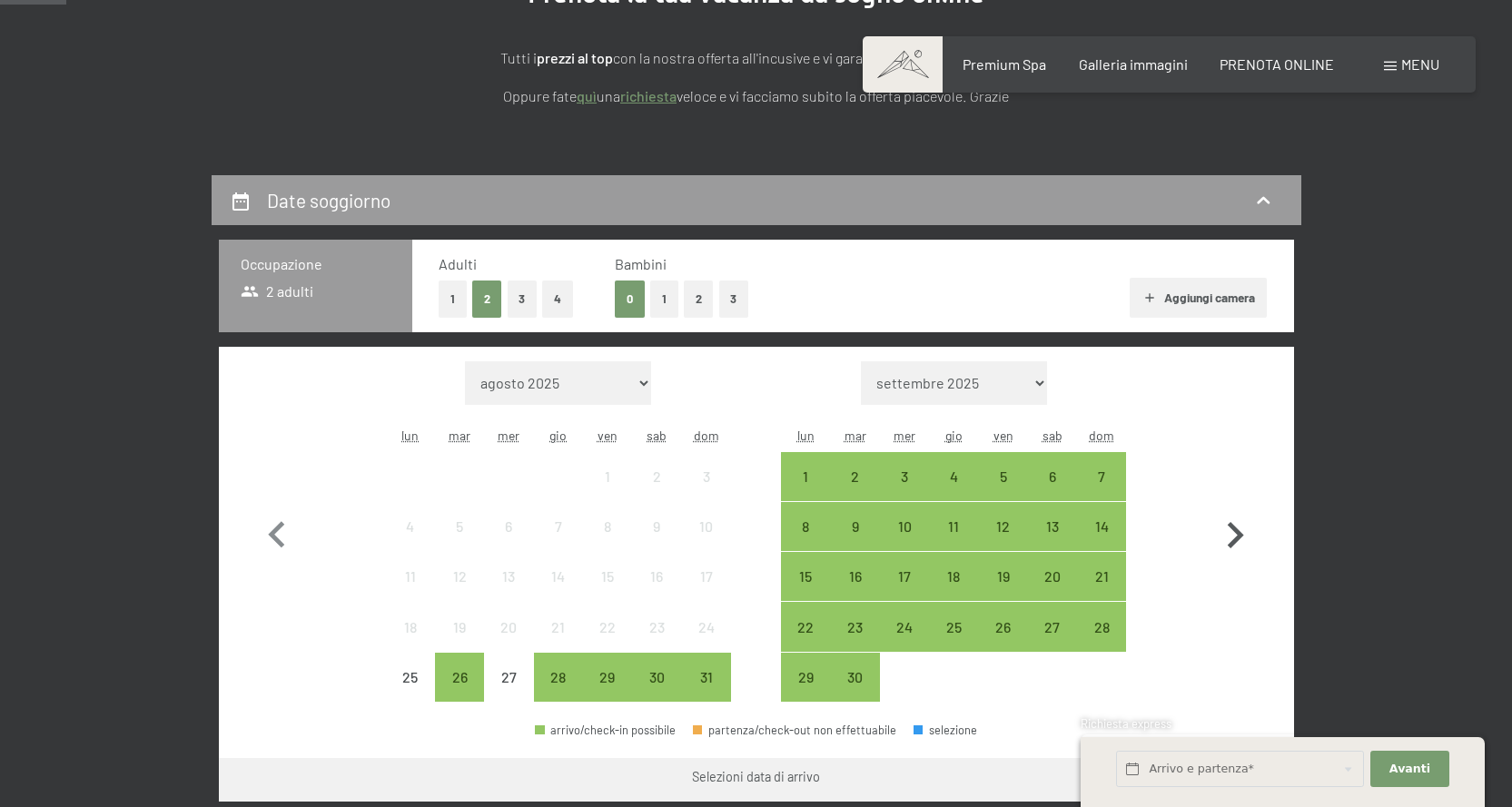
click at [1247, 541] on icon "button" at bounding box center [1235, 535] width 53 height 53
select select "[DATE]"
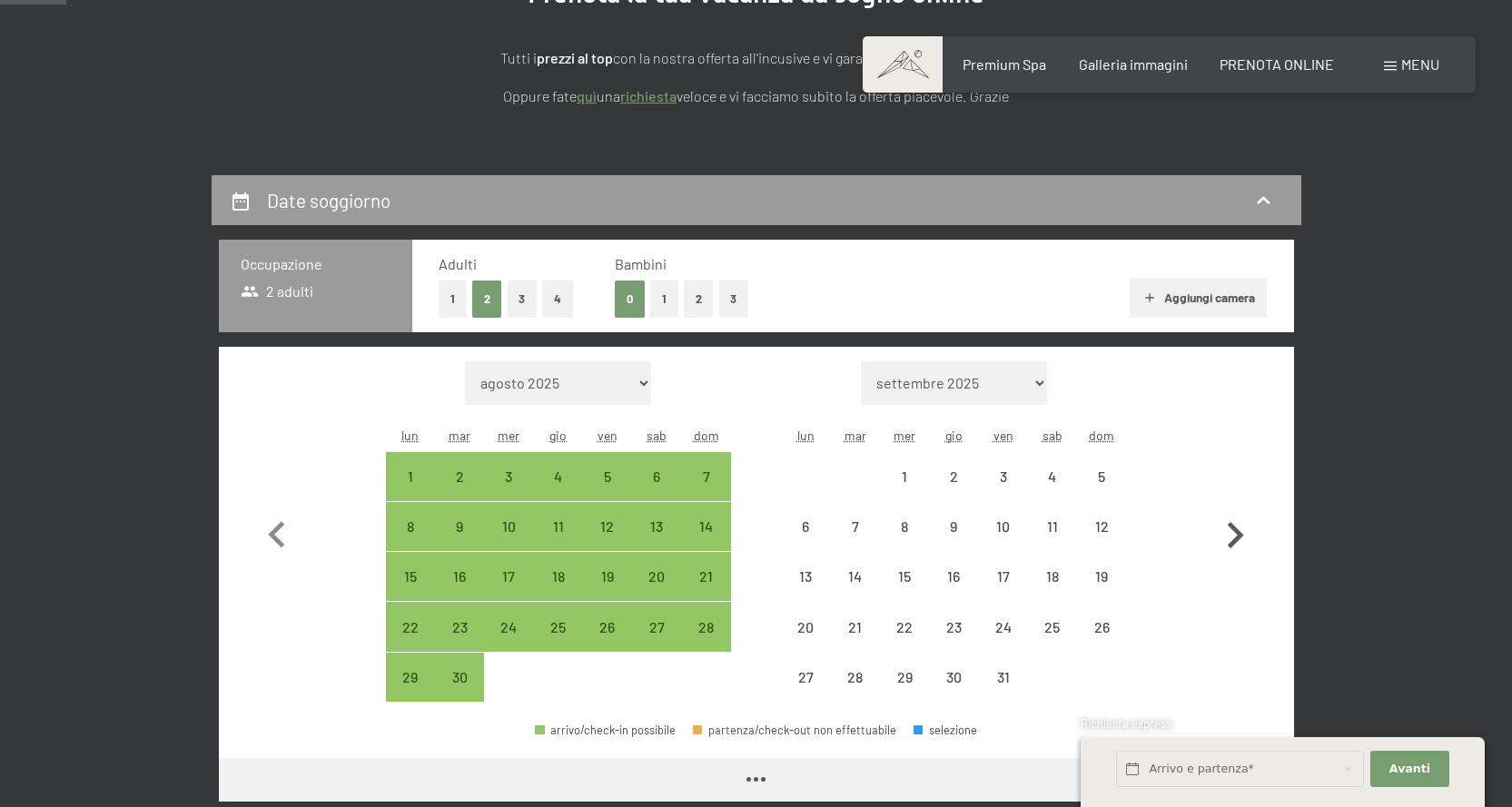
click at [1235, 542] on icon "button" at bounding box center [1236, 534] width 16 height 26
select select "[DATE]"
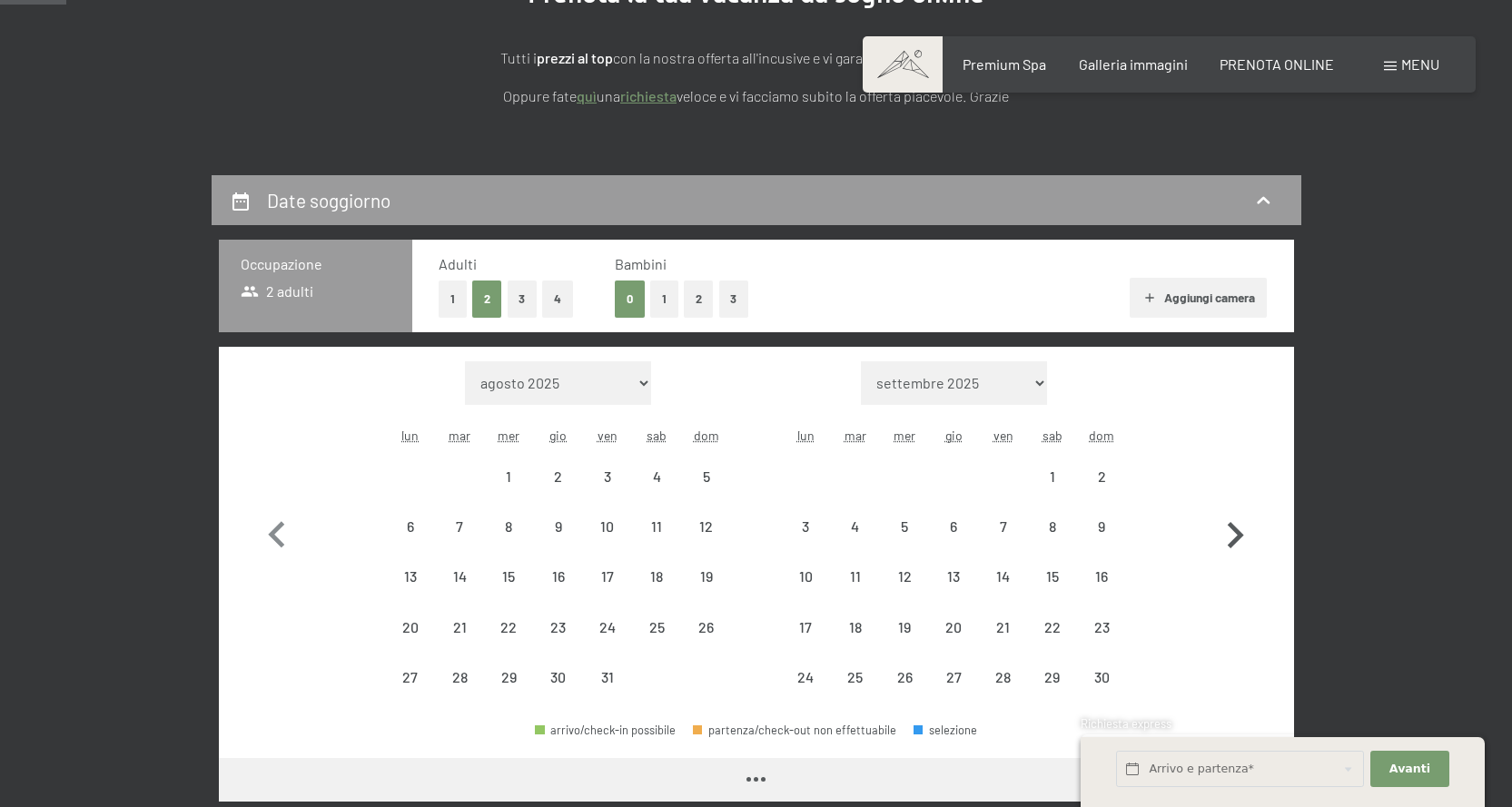
click at [1235, 542] on icon "button" at bounding box center [1236, 534] width 16 height 26
select select "[DATE]"
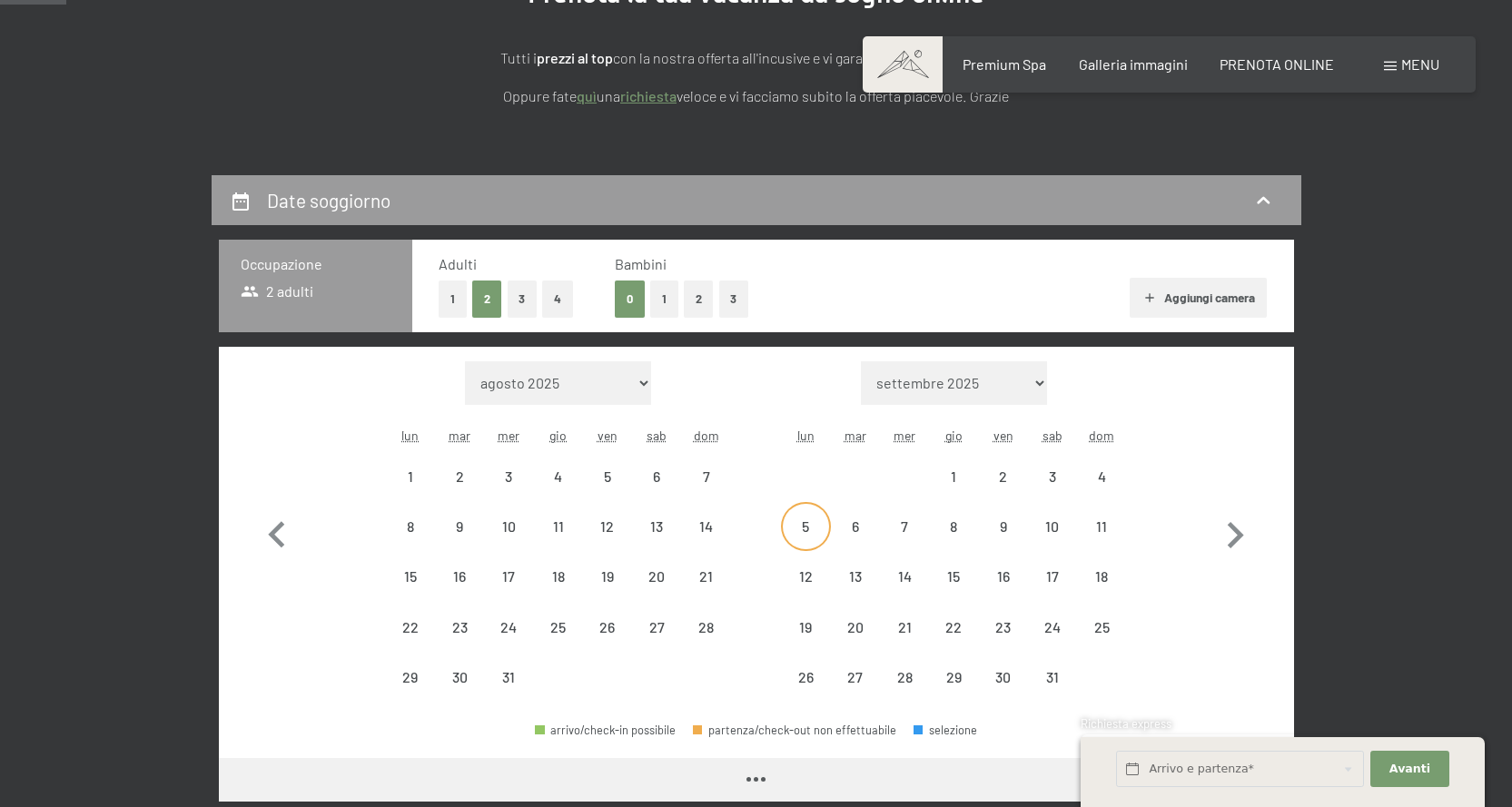
select select "[DATE]"
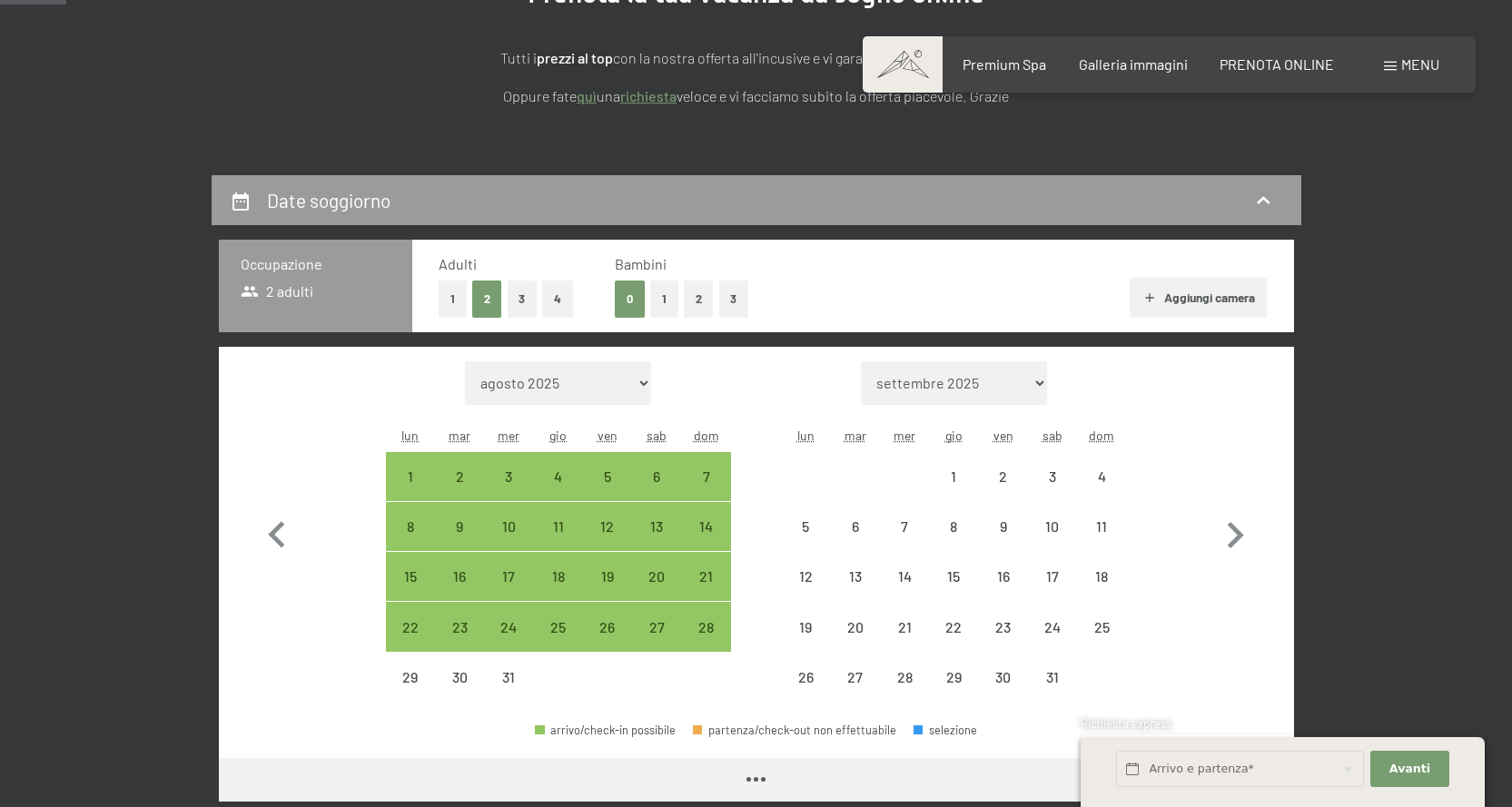
drag, startPoint x: 281, startPoint y: 535, endPoint x: 346, endPoint y: 524, distance: 65.9
click at [282, 535] on icon "button" at bounding box center [277, 535] width 53 height 53
select select "[DATE]"
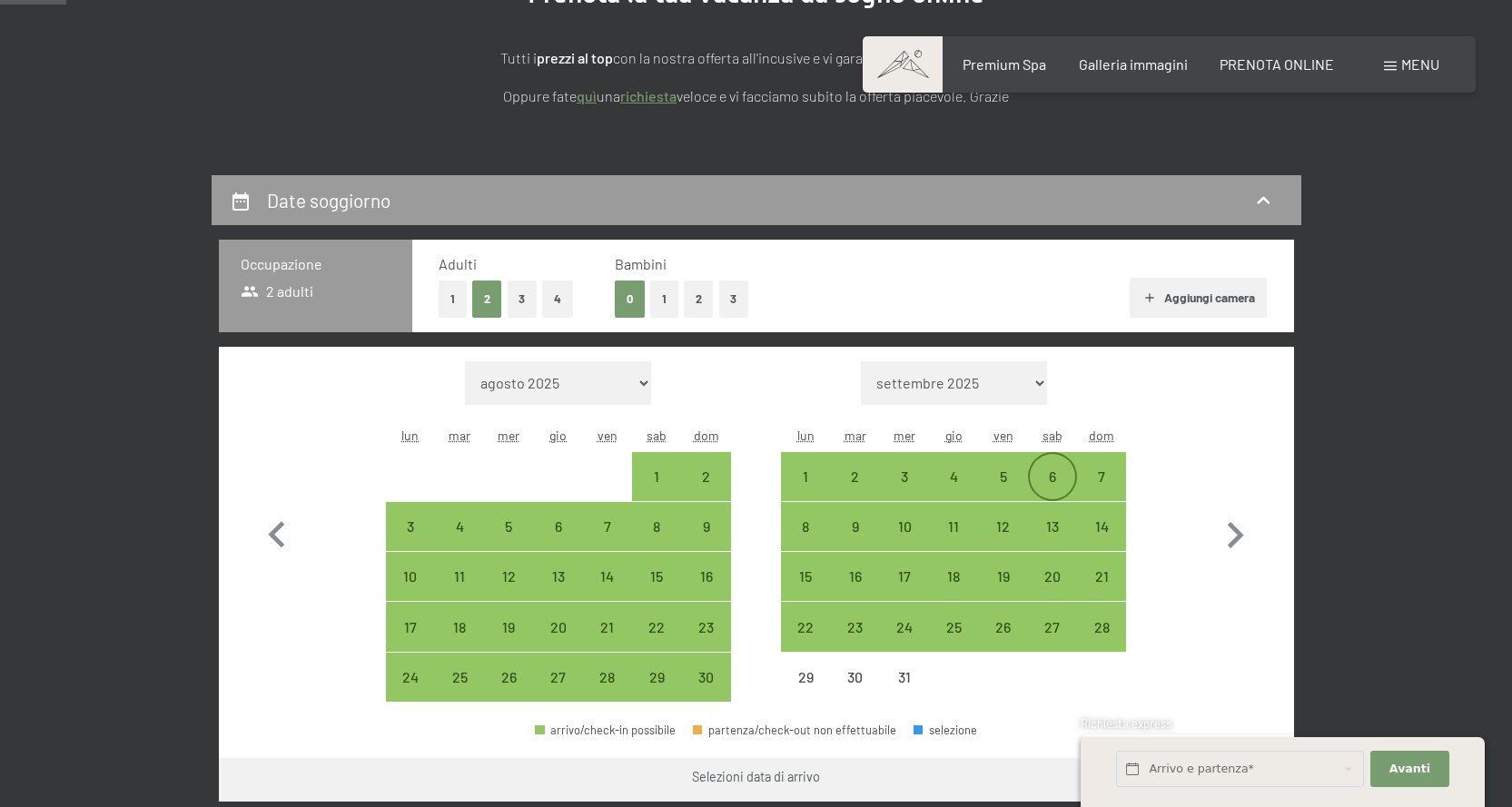
click at [1052, 479] on div "6" at bounding box center [1053, 492] width 45 height 45
select select "[DATE]"
